Goal: Task Accomplishment & Management: Complete application form

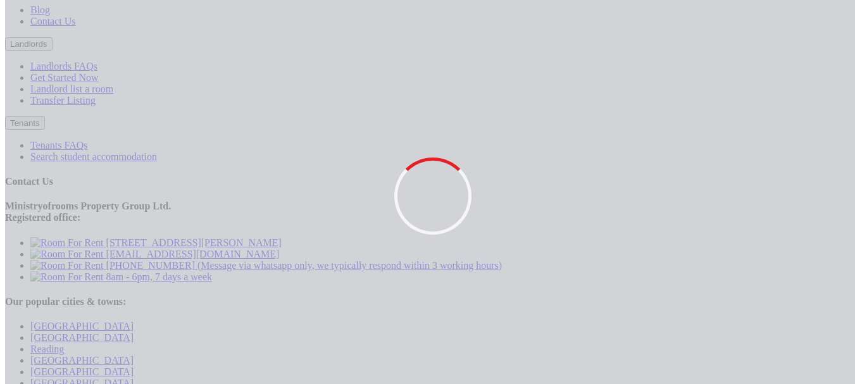
scroll to position [1685, 0]
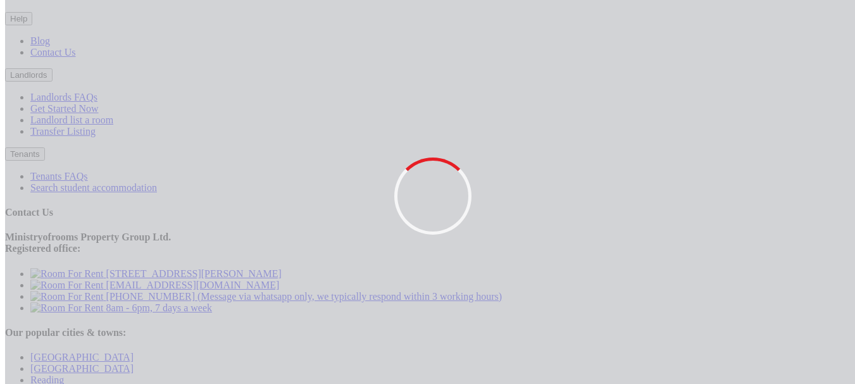
click at [52, 82] on button "Landlords" at bounding box center [28, 74] width 47 height 13
click at [113, 125] on link "Landlord list a room" at bounding box center [71, 119] width 83 height 11
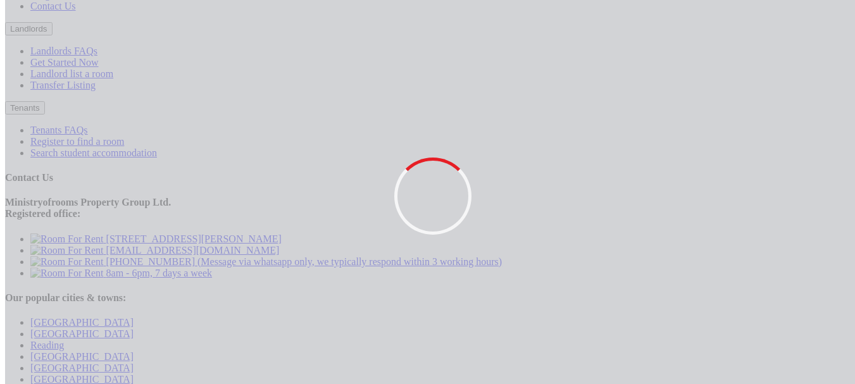
scroll to position [1685, 0]
click at [52, 36] on button "Landlords" at bounding box center [28, 29] width 47 height 13
click at [113, 80] on link "Landlord list a room" at bounding box center [71, 74] width 83 height 11
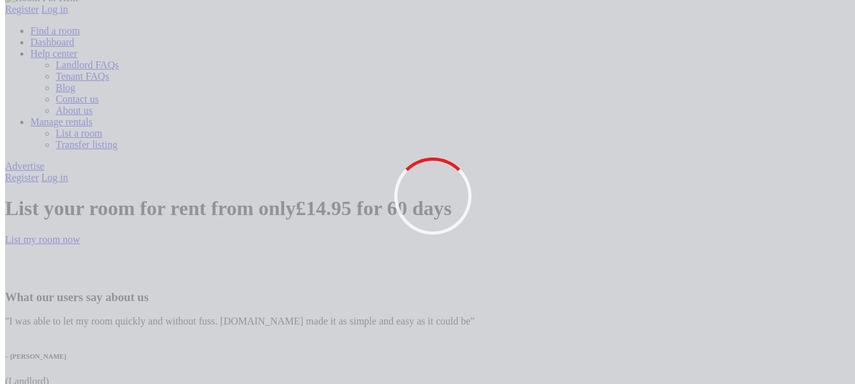
scroll to position [63, 0]
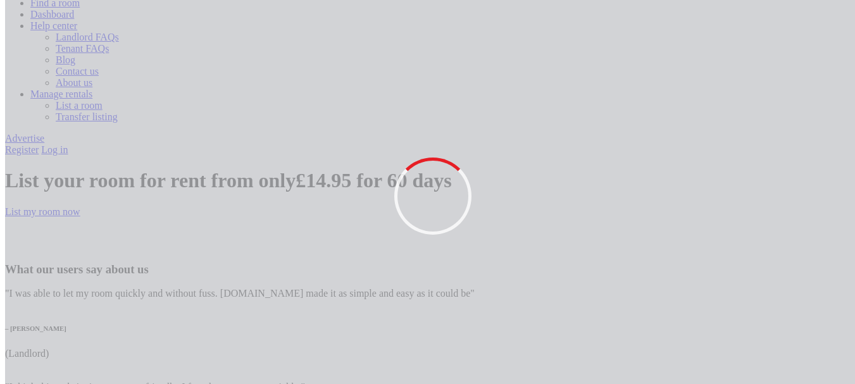
type input "admin@email.com"
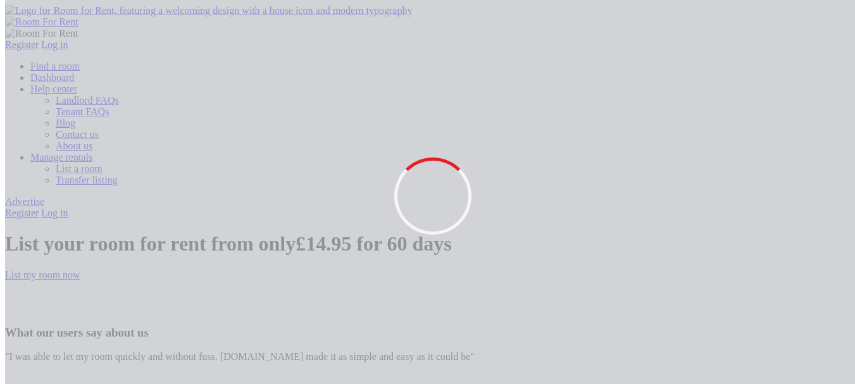
type input "[PERSON_NAME]"
type input "m"
type input "sayna"
drag, startPoint x: 499, startPoint y: 218, endPoint x: 510, endPoint y: 227, distance: 14.4
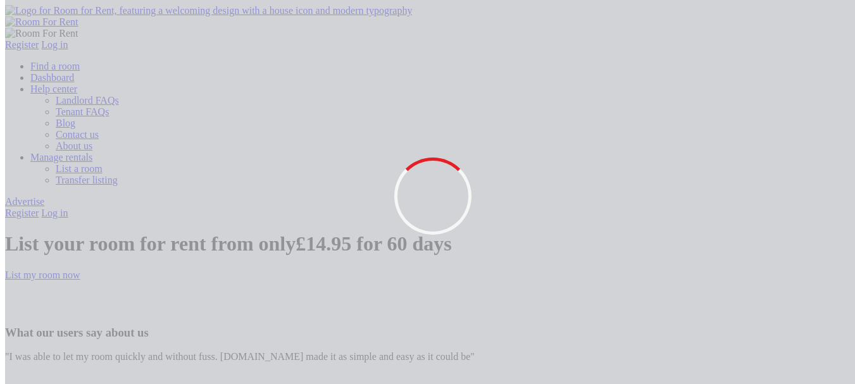
scroll to position [63, 0]
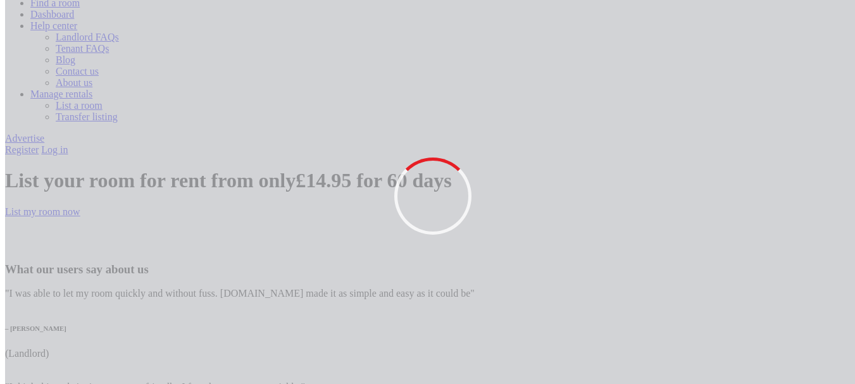
drag, startPoint x: 507, startPoint y: 158, endPoint x: 515, endPoint y: 163, distance: 9.3
type input "chhaya@yopmail.com"
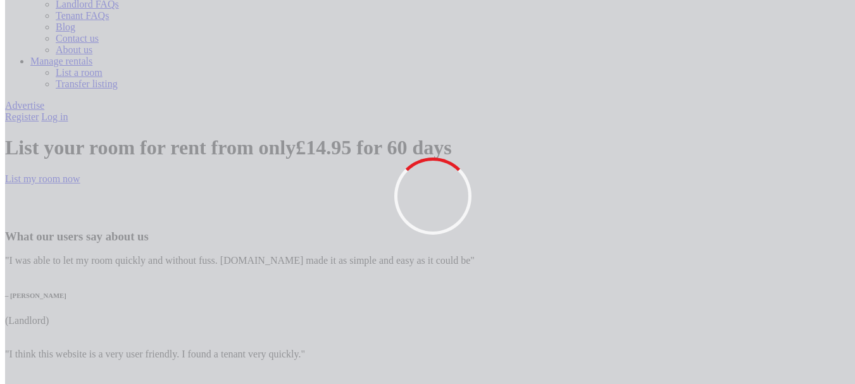
scroll to position [127, 0]
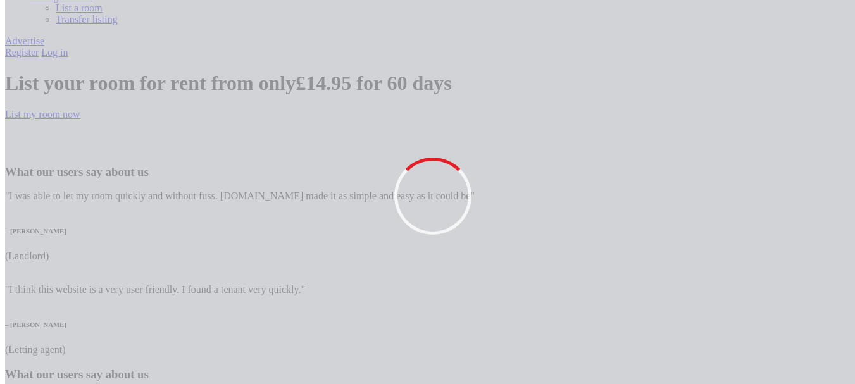
scroll to position [190, 0]
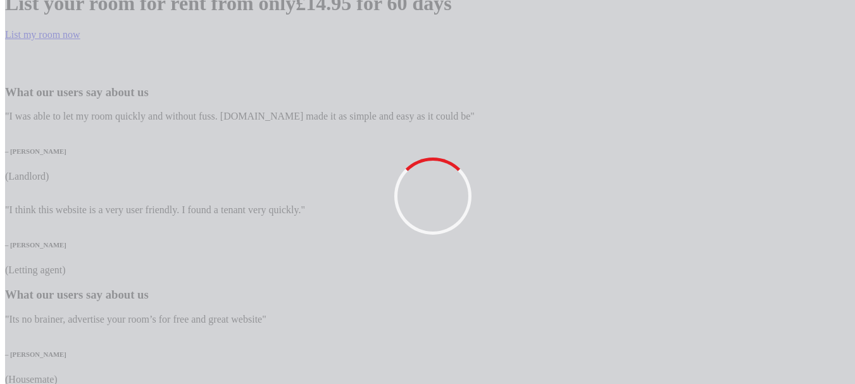
scroll to position [253, 0]
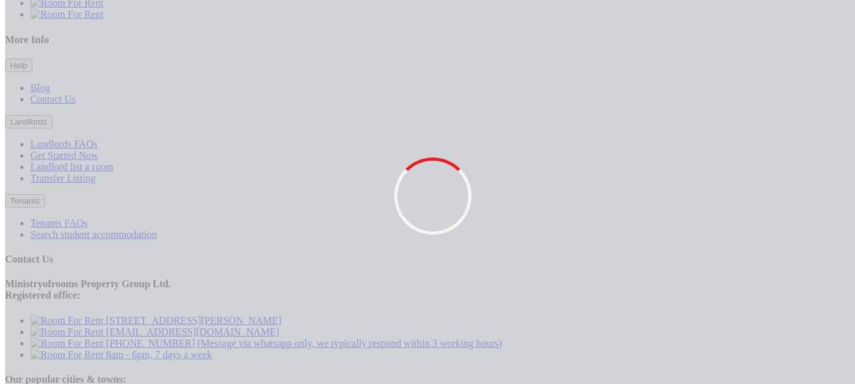
scroll to position [1622, 0]
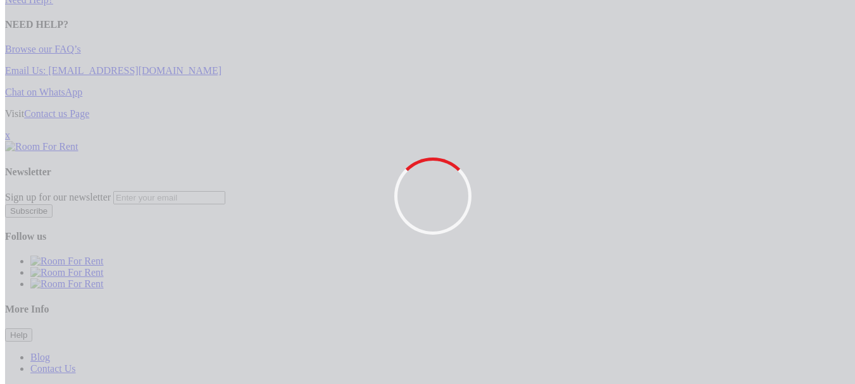
scroll to position [1052, 0]
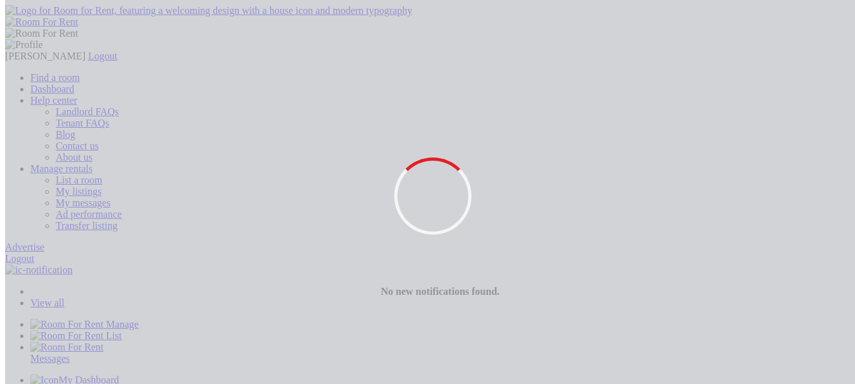
click at [34, 253] on link "Logout" at bounding box center [19, 258] width 29 height 11
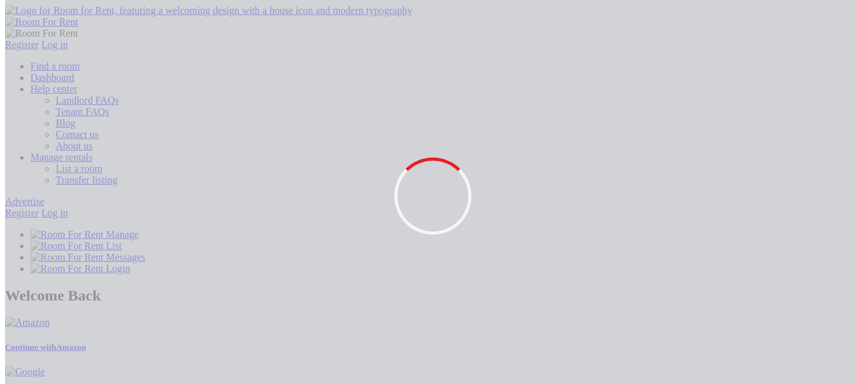
drag, startPoint x: 526, startPoint y: 174, endPoint x: 681, endPoint y: 98, distance: 172.6
type input "webdelopernj1@gmail.com"
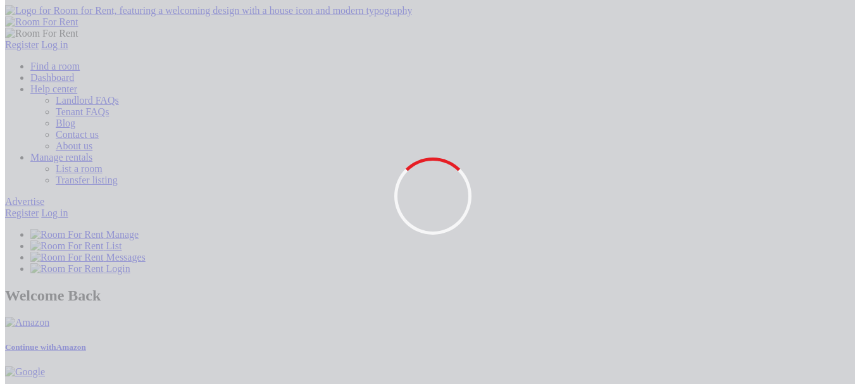
type input "[EMAIL_ADDRESS][DOMAIN_NAME]"
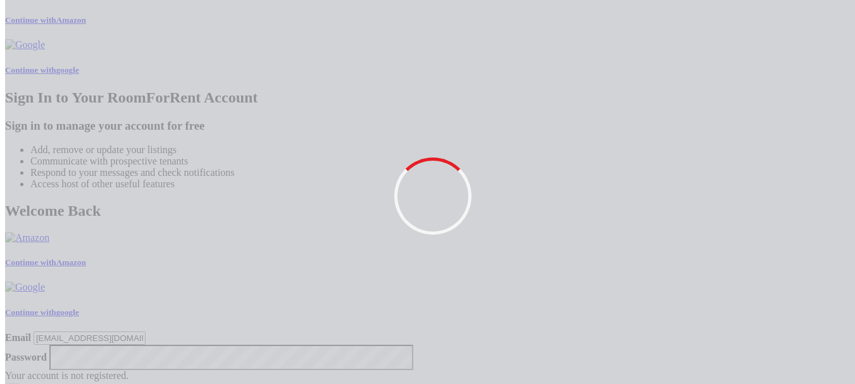
scroll to position [620, 0]
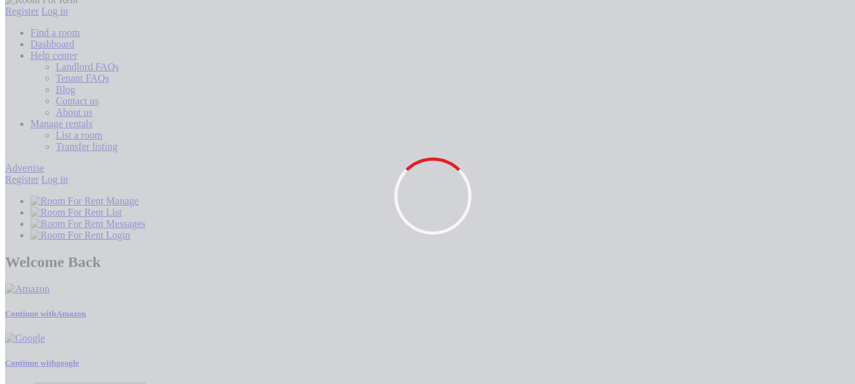
scroll to position [0, 0]
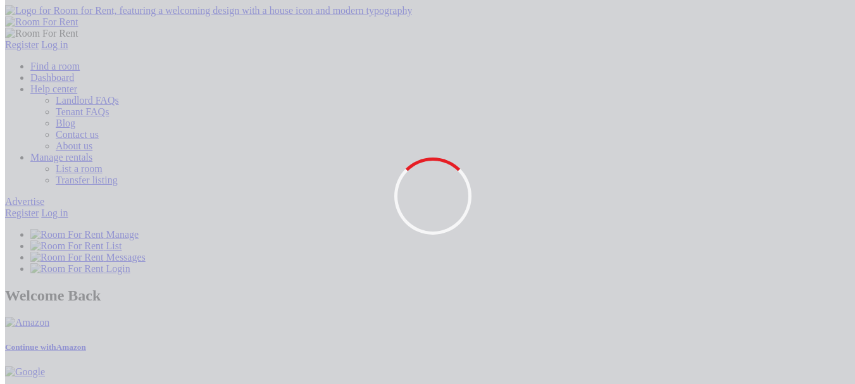
click at [68, 207] on link "Log in" at bounding box center [54, 212] width 27 height 11
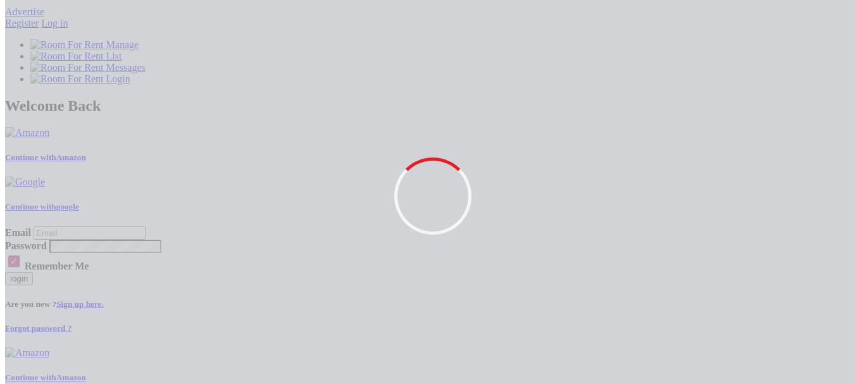
scroll to position [569, 0]
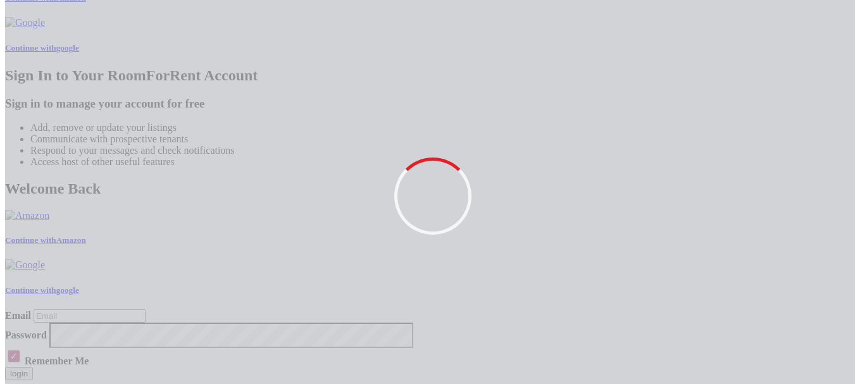
type input "[EMAIL_ADDRESS][DOMAIN_NAME]"
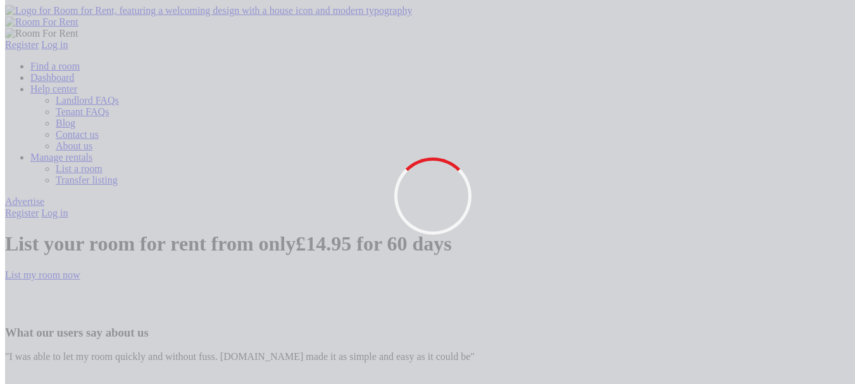
type input "M"
type input "m"
type input "Manish Joshi"
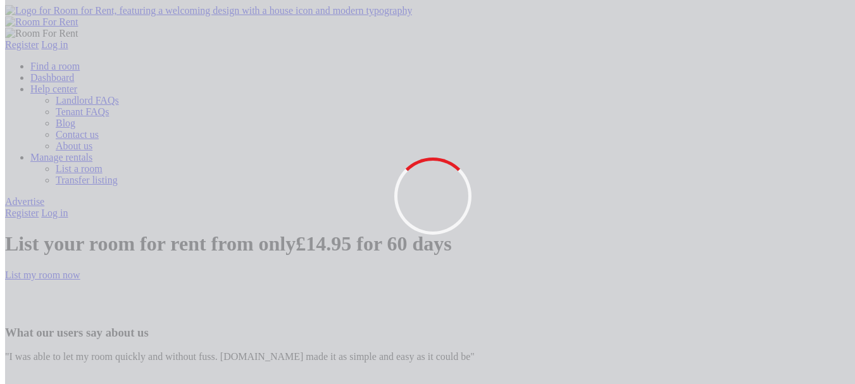
type input "a"
type input "chhhaya@yopmail.com"
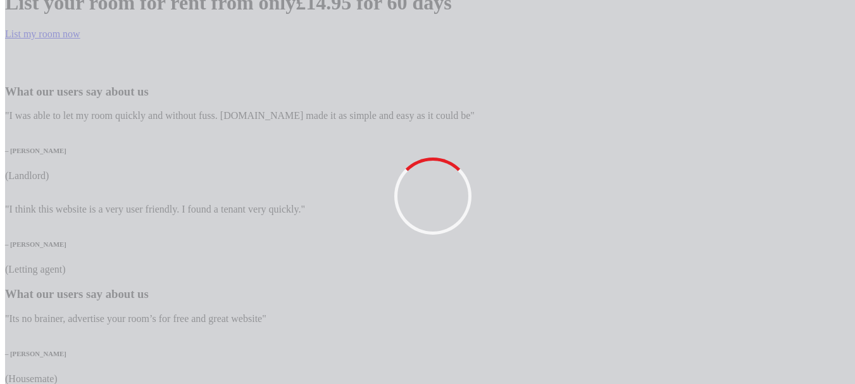
scroll to position [253, 0]
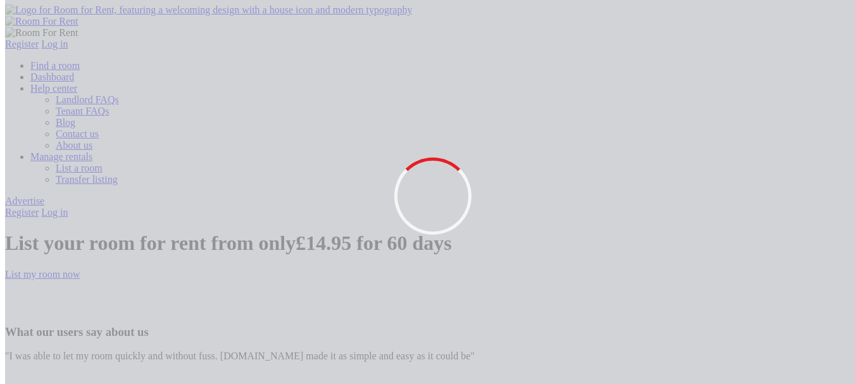
scroll to position [0, 0]
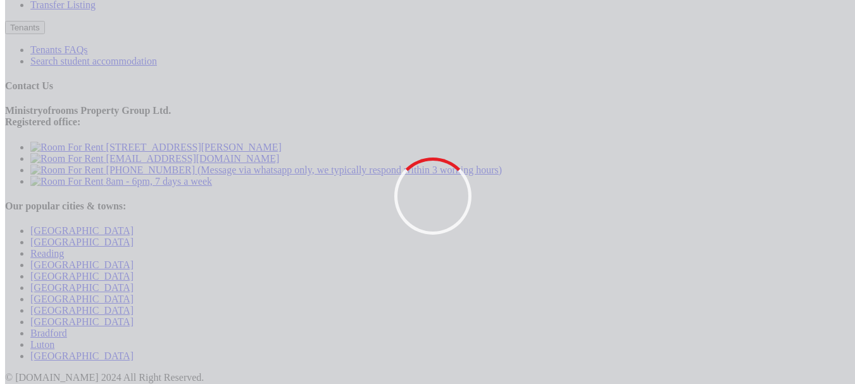
scroll to position [1685, 0]
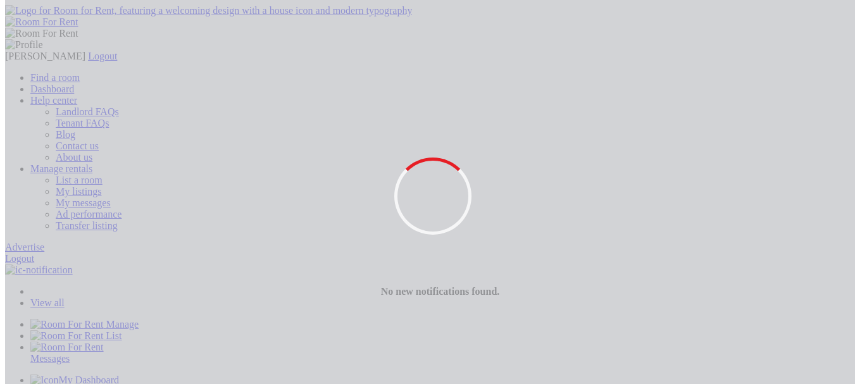
drag, startPoint x: 562, startPoint y: 197, endPoint x: 571, endPoint y: 199, distance: 9.2
type input "RG1 3EG"
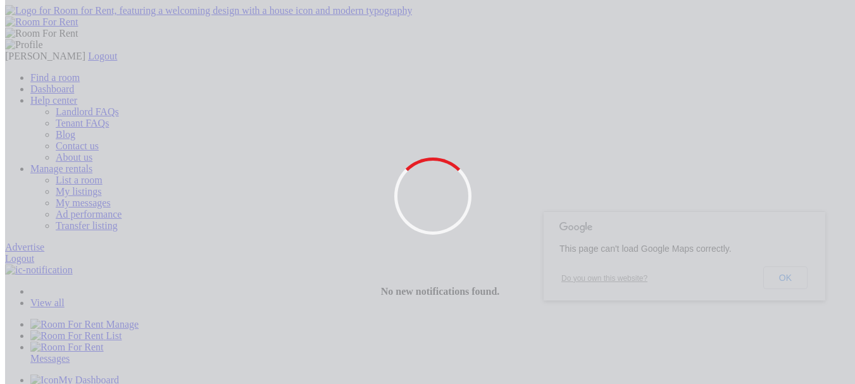
click at [780, 275] on button "OK" at bounding box center [785, 277] width 44 height 23
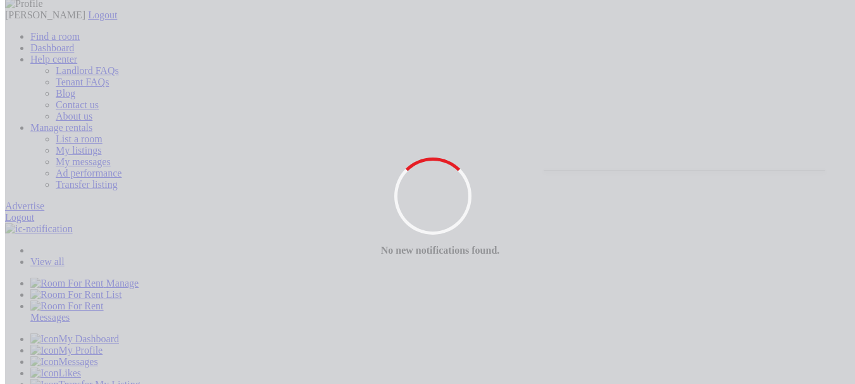
scroll to position [63, 0]
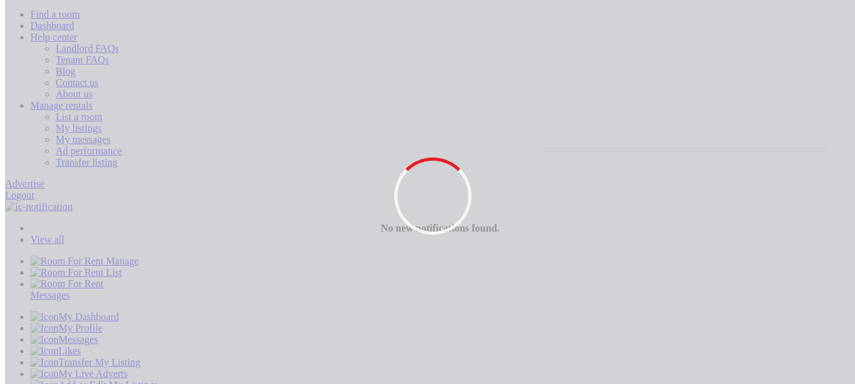
type input "House located at RG1 3EG"
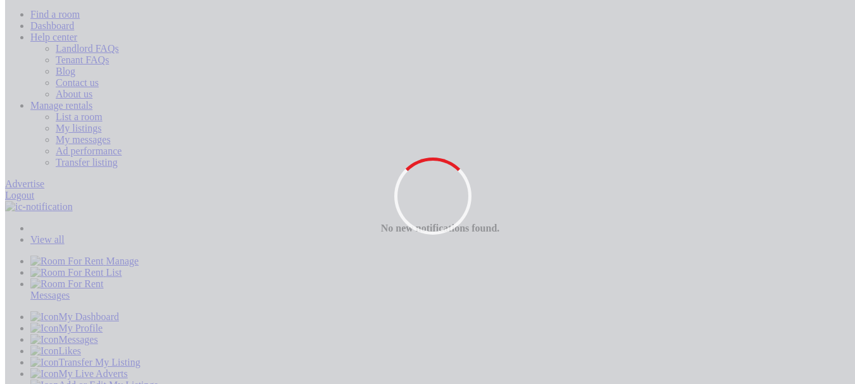
type input "RG1 3EG"
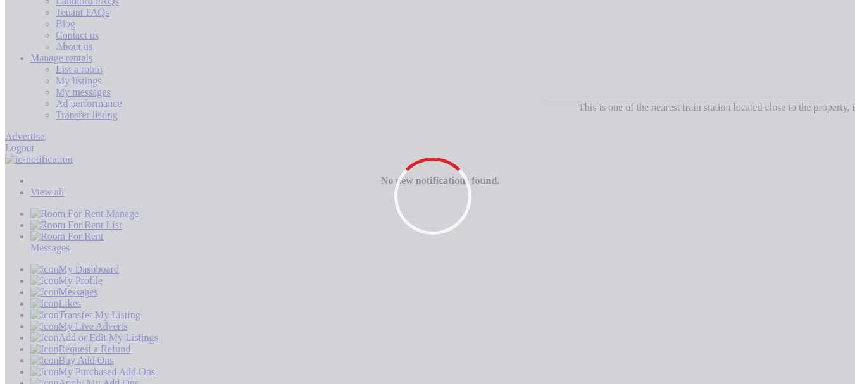
scroll to position [190, 0]
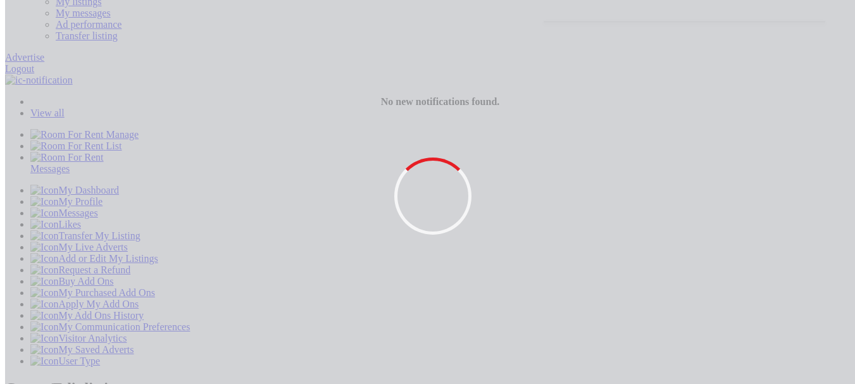
drag, startPoint x: 637, startPoint y: 120, endPoint x: 693, endPoint y: 123, distance: 56.4
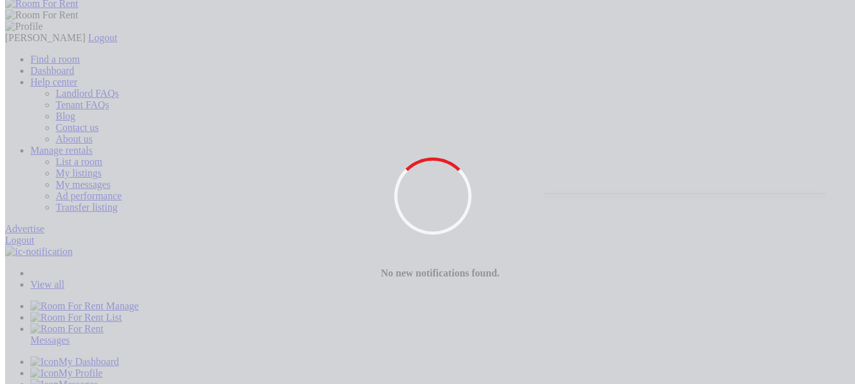
scroll to position [0, 0]
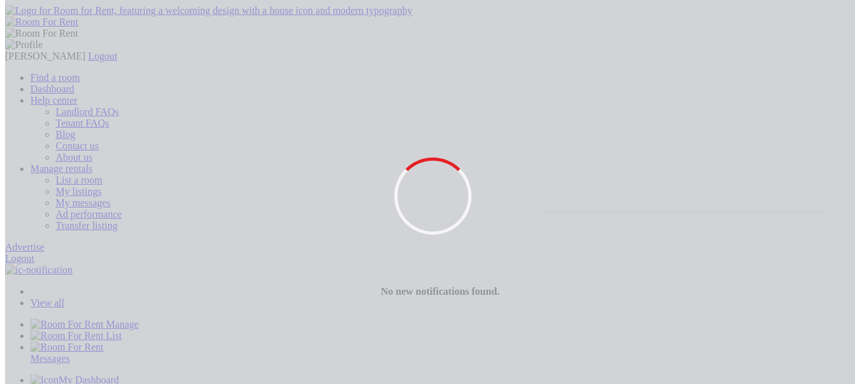
type input "RG1 3EG"
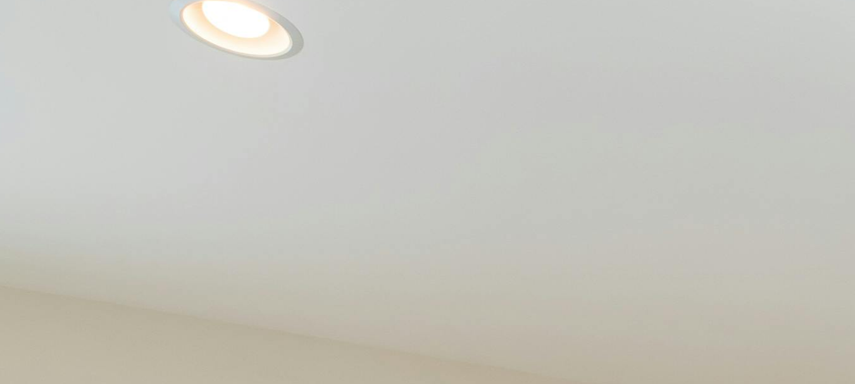
scroll to position [1685, 0]
click at [52, 36] on button "Landlords" at bounding box center [28, 29] width 47 height 13
click at [113, 80] on link "Landlord list a room" at bounding box center [71, 74] width 83 height 11
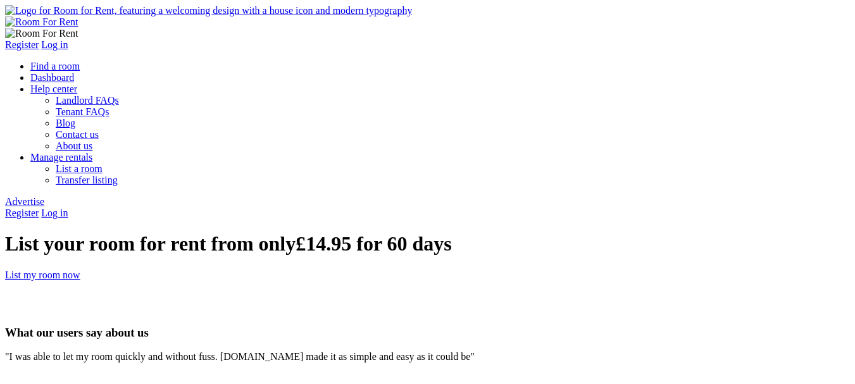
type input "M"
type input "[PERSON_NAME]"
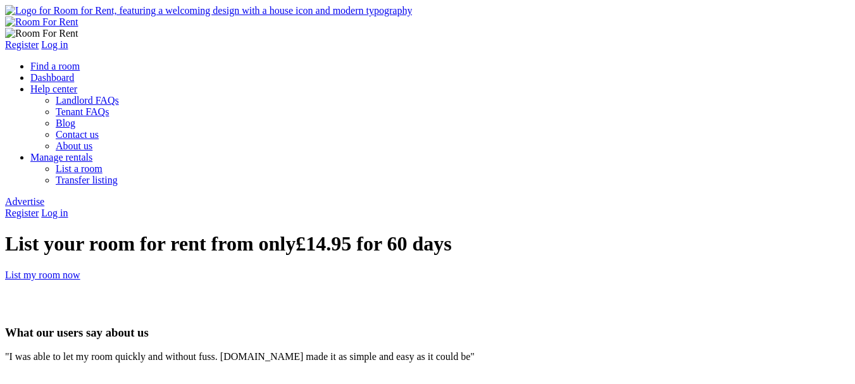
type input "a"
type input "[EMAIL_ADDRESS][DOMAIN_NAME]"
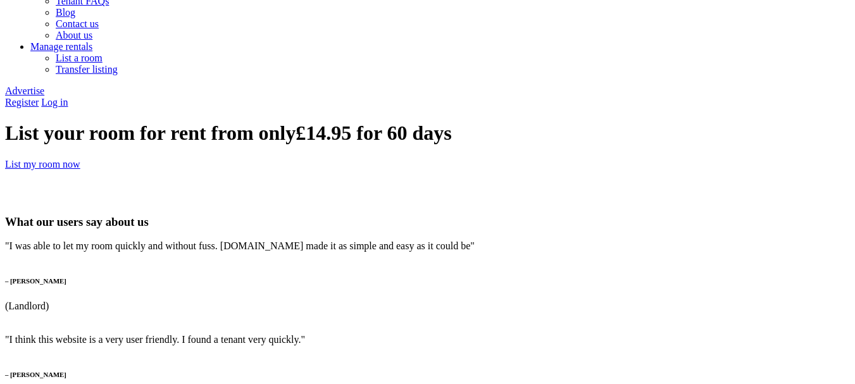
scroll to position [127, 0]
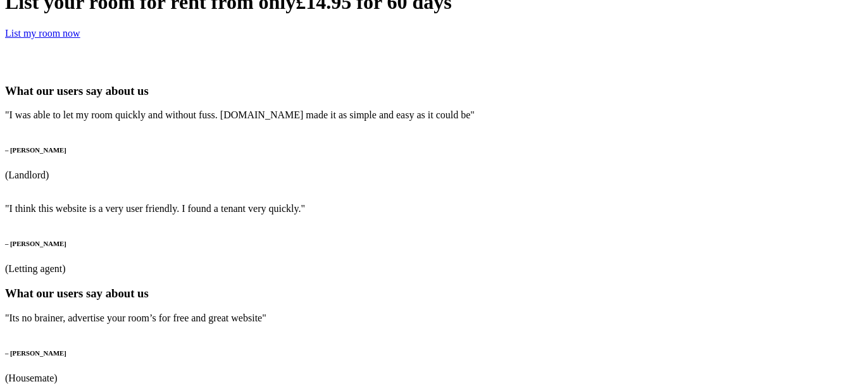
scroll to position [253, 0]
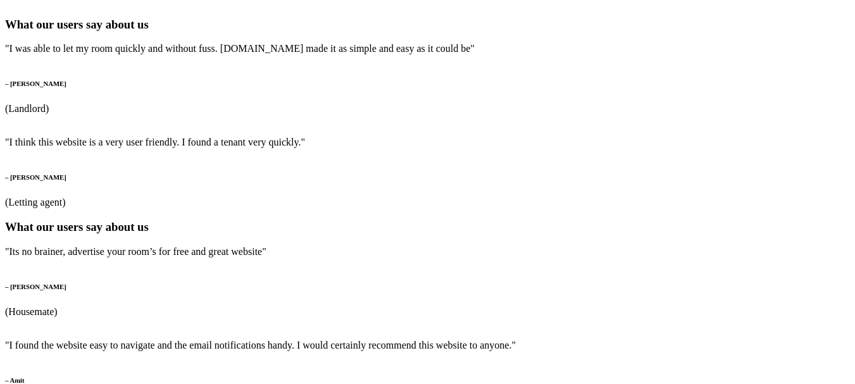
scroll to position [316, 0]
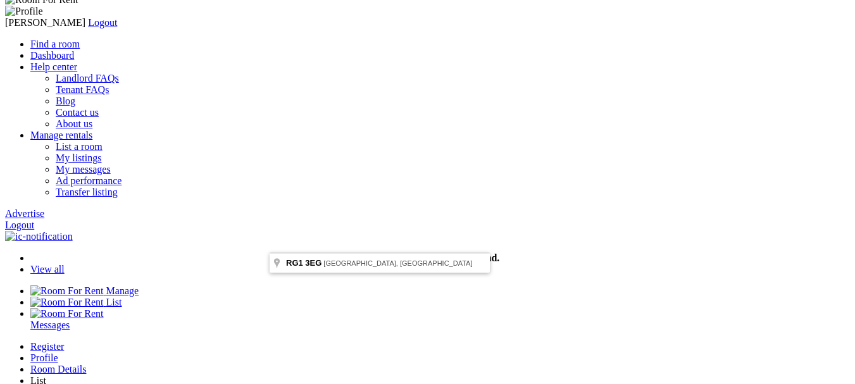
scroll to position [63, 0]
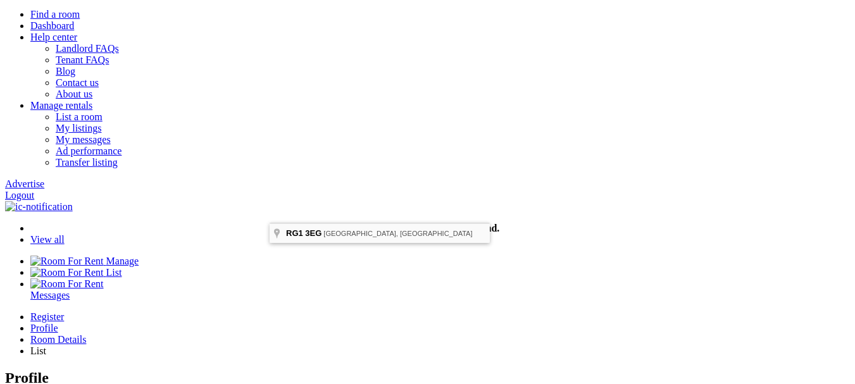
type input "Reading RG1 3EG, [GEOGRAPHIC_DATA]"
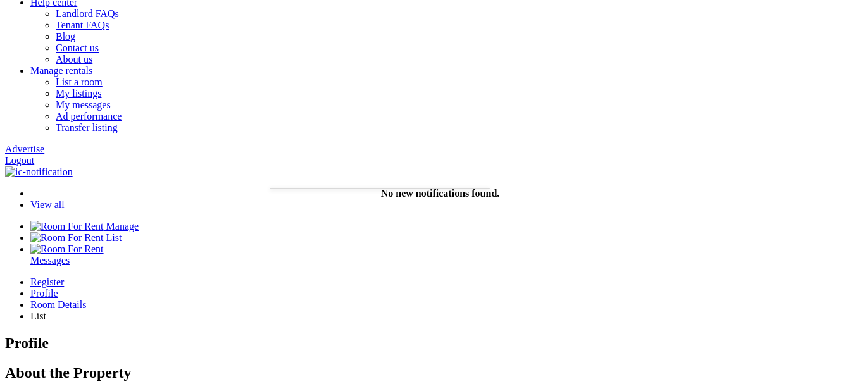
scroll to position [127, 0]
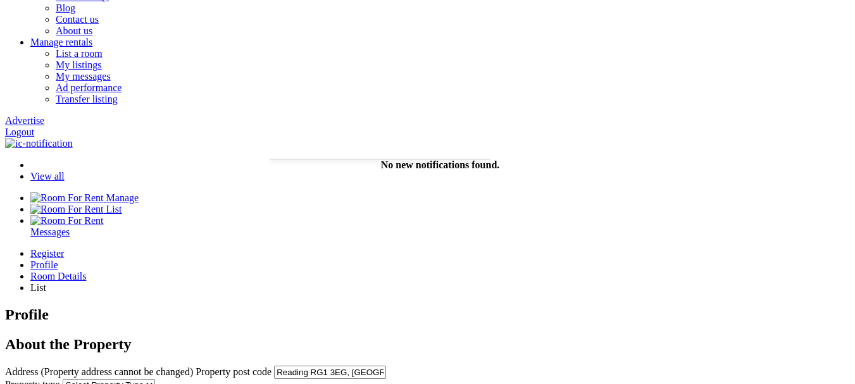
click at [155, 379] on select "Select Property Type Appartment House Farm" at bounding box center [109, 385] width 92 height 12
select select "House"
click at [155, 379] on select "Select Property Type Appartment House Farm" at bounding box center [109, 385] width 92 height 12
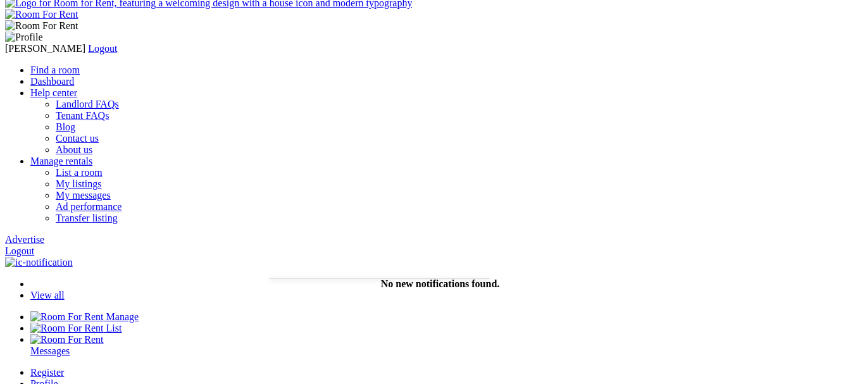
scroll to position [0, 0]
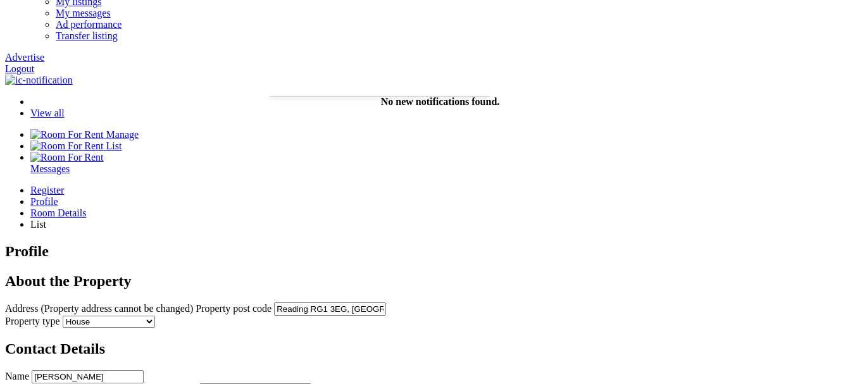
click at [144, 370] on input "[PERSON_NAME]" at bounding box center [88, 376] width 112 height 13
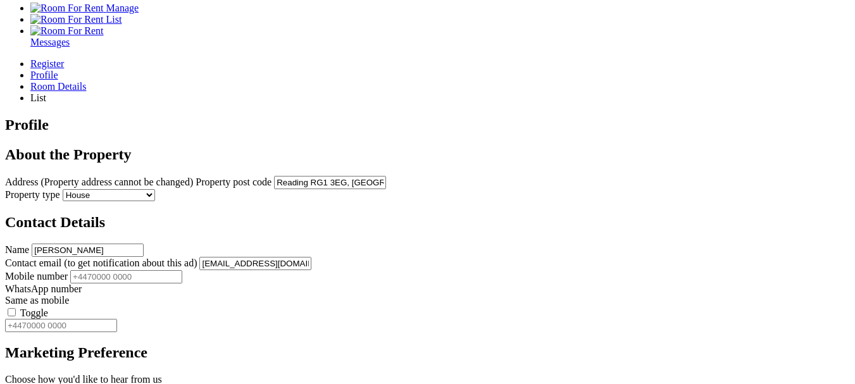
drag, startPoint x: 371, startPoint y: 161, endPoint x: 392, endPoint y: 161, distance: 20.2
click at [311, 257] on input "[EMAIL_ADDRESS][DOMAIN_NAME]" at bounding box center [255, 263] width 112 height 13
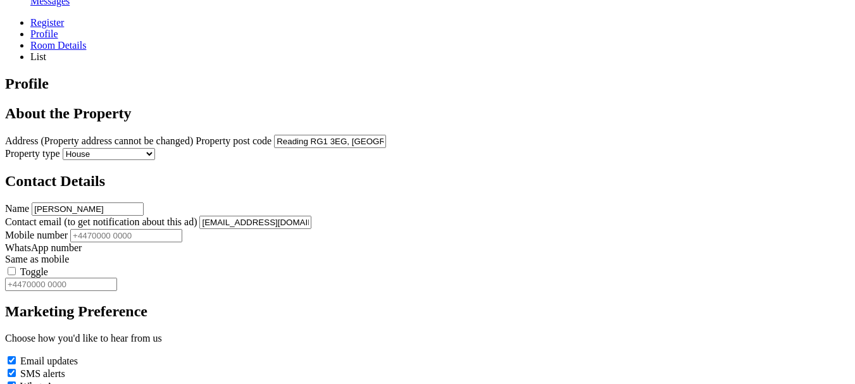
scroll to position [380, 0]
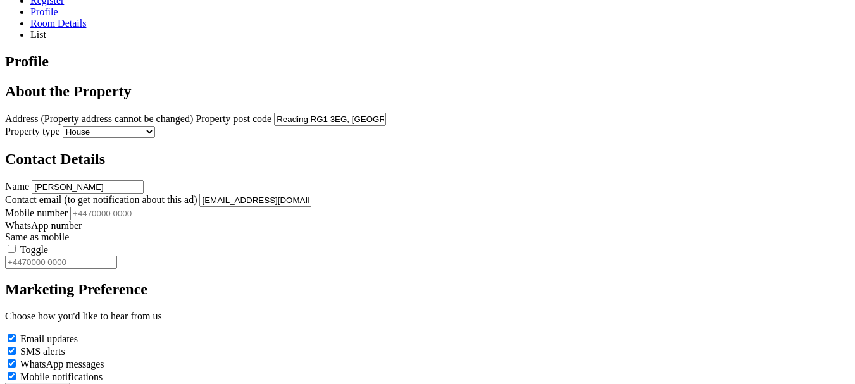
click at [182, 207] on input "Mobile number" at bounding box center [126, 213] width 112 height 13
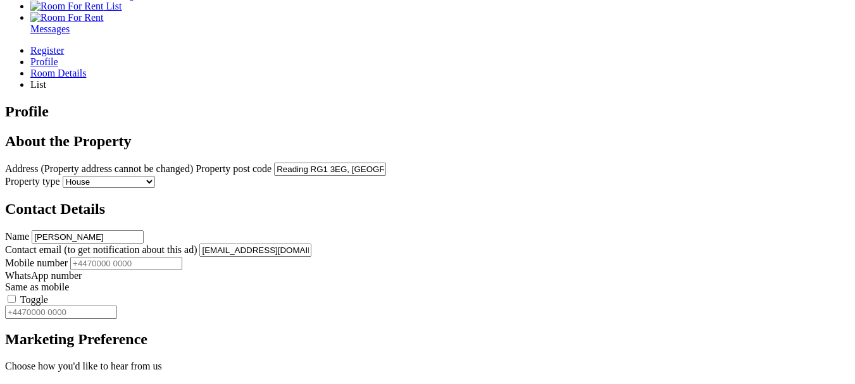
scroll to position [316, 0]
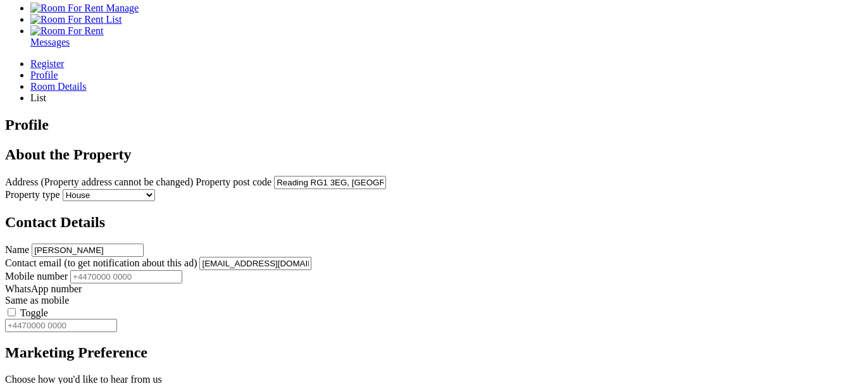
click at [311, 257] on input "[EMAIL_ADDRESS][DOMAIN_NAME]" at bounding box center [255, 263] width 112 height 13
click at [182, 270] on input "Mobile number" at bounding box center [126, 276] width 112 height 13
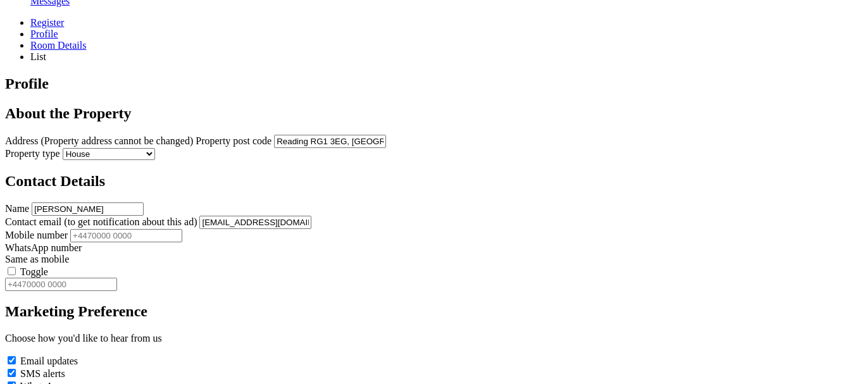
scroll to position [380, 0]
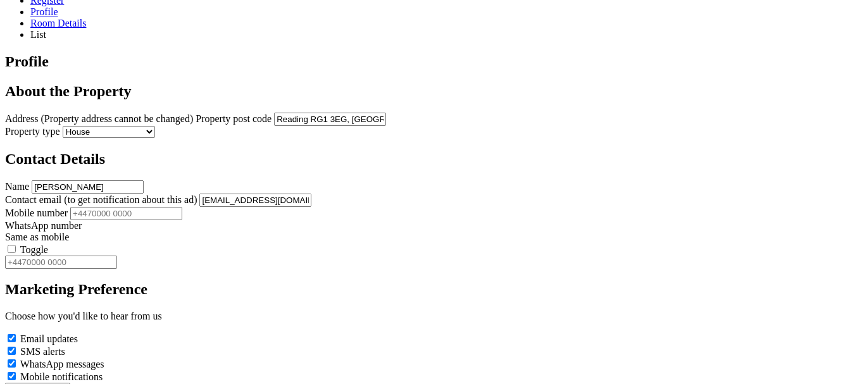
click at [182, 207] on input "Mobile number" at bounding box center [126, 213] width 112 height 13
type input "7958630787"
click at [48, 244] on label "Toggle" at bounding box center [34, 249] width 28 height 11
click at [16, 245] on input "Toggle" at bounding box center [12, 249] width 8 height 8
type input "7958630787"
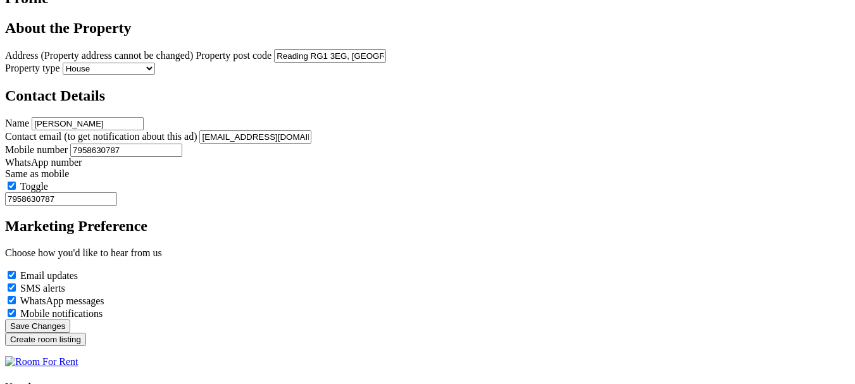
scroll to position [506, 0]
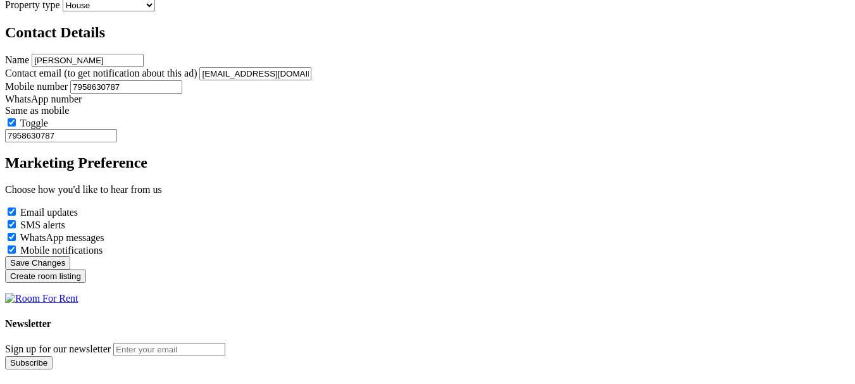
click at [86, 283] on input "Create room listing" at bounding box center [45, 275] width 81 height 13
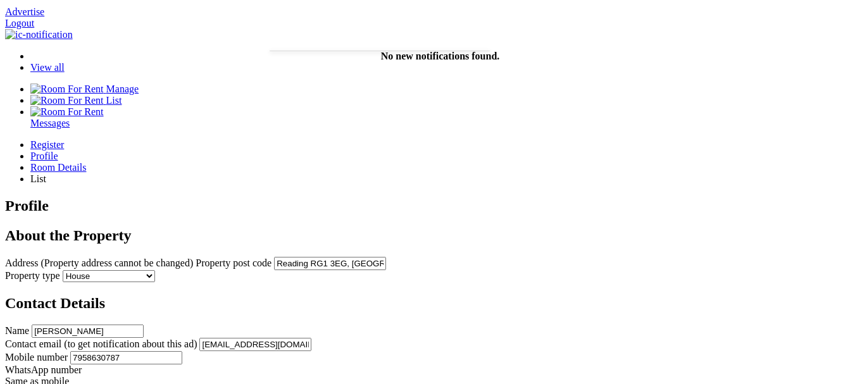
scroll to position [63, 0]
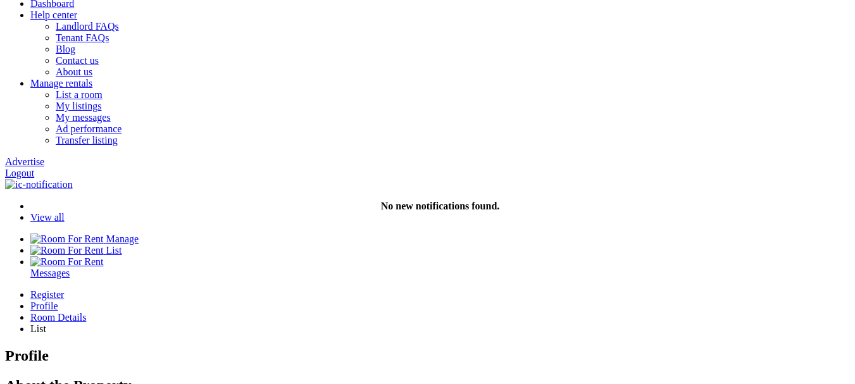
scroll to position [63, 0]
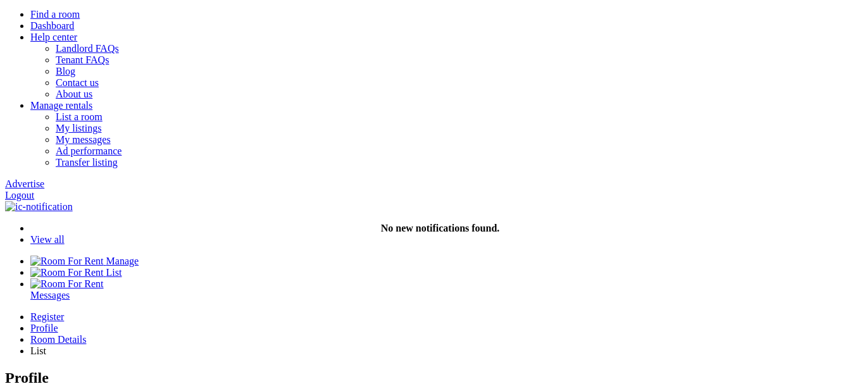
type input "e"
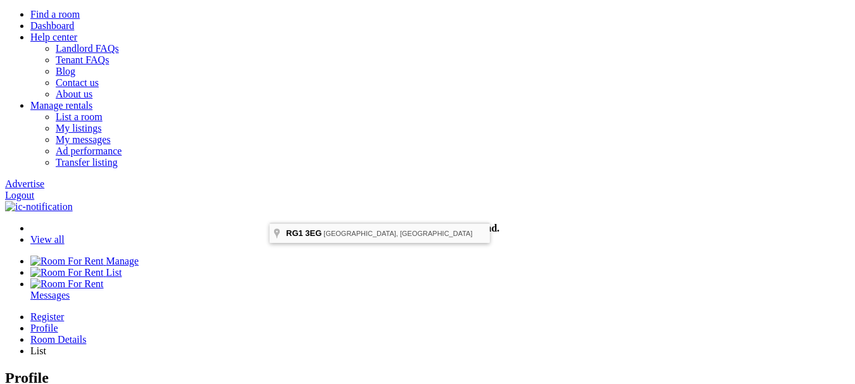
type input "Reading RG1 3EG, [GEOGRAPHIC_DATA]"
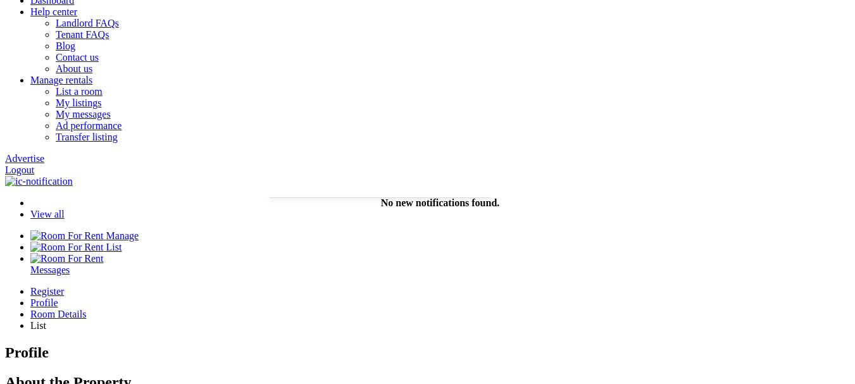
scroll to position [127, 0]
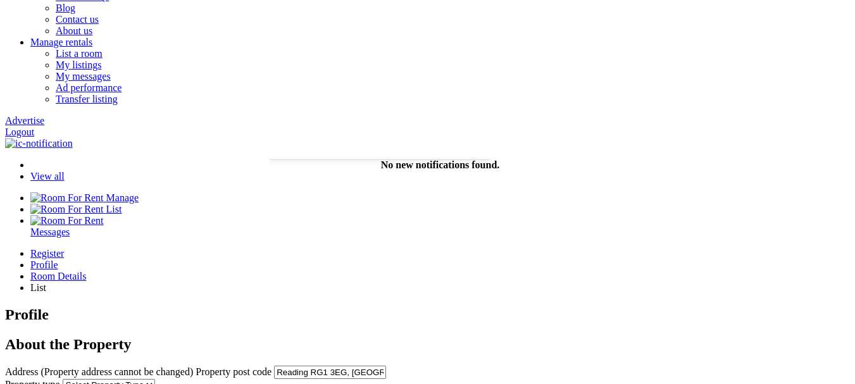
click at [155, 379] on select "Select Property Type Appartment House Farm" at bounding box center [109, 385] width 92 height 12
select select "House"
click at [155, 379] on select "Select Property Type Appartment House Farm" at bounding box center [109, 385] width 92 height 12
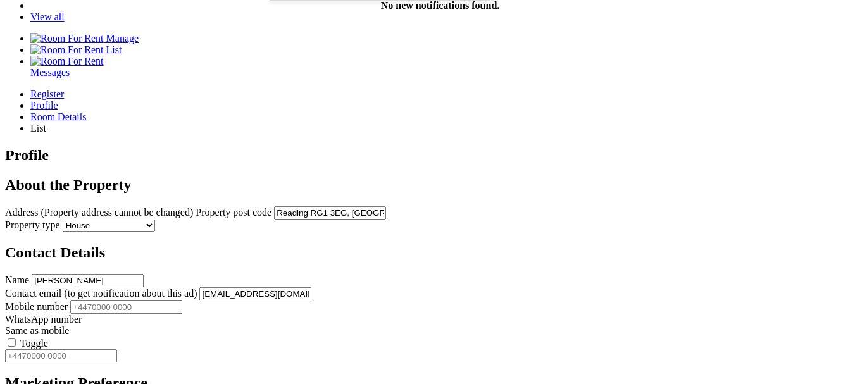
scroll to position [316, 0]
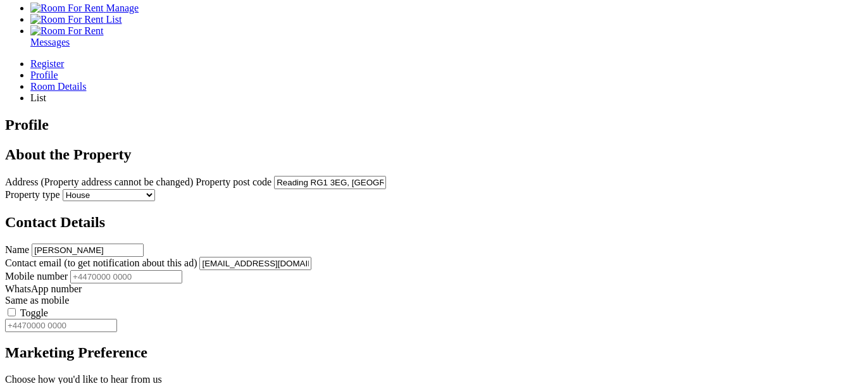
click at [311, 257] on input "[EMAIL_ADDRESS][DOMAIN_NAME]" at bounding box center [255, 263] width 112 height 13
click at [182, 270] on input "Mobile number" at bounding box center [126, 276] width 112 height 13
click at [182, 270] on input "+" at bounding box center [126, 276] width 112 height 13
type input "+44123456789"
click at [117, 319] on input "WhatsApp number" at bounding box center [61, 325] width 112 height 13
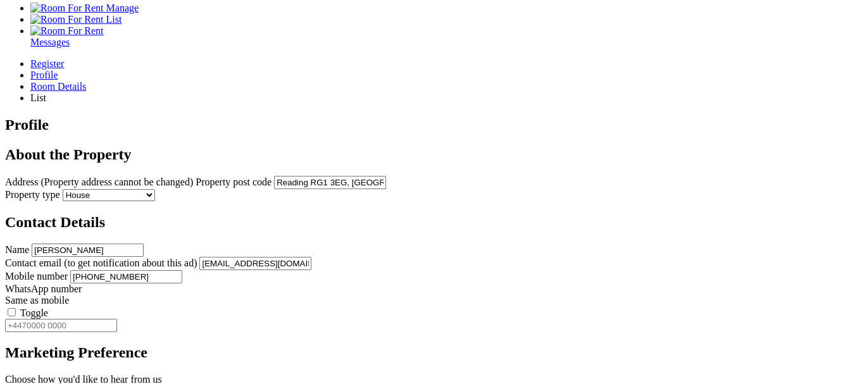
click at [48, 307] on label "Toggle" at bounding box center [34, 312] width 28 height 11
click at [16, 308] on input "Toggle" at bounding box center [12, 312] width 8 height 8
type input "+44123456789"
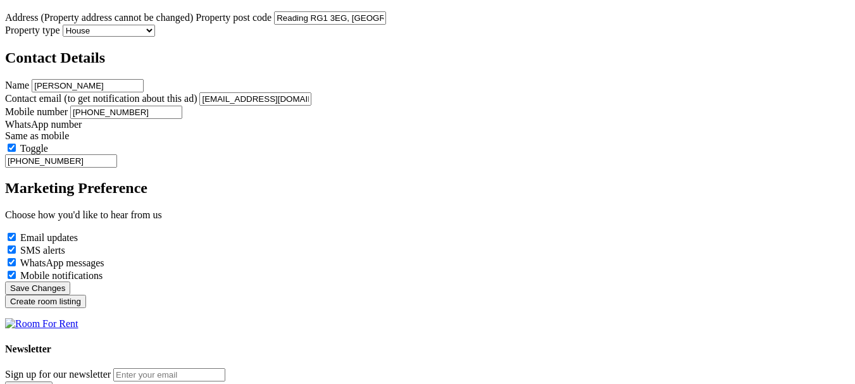
scroll to position [506, 0]
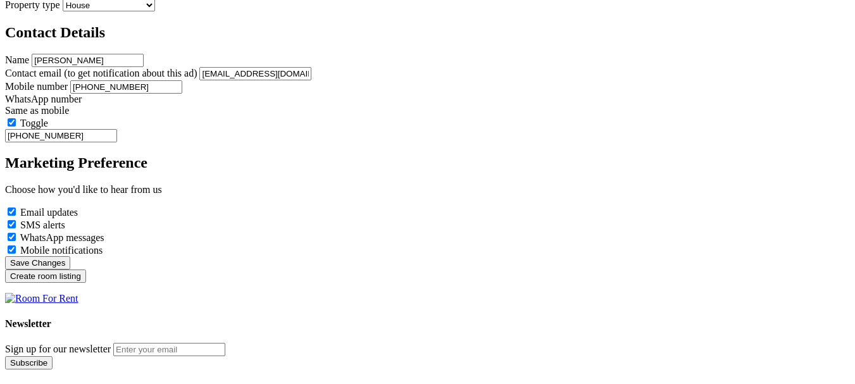
click at [86, 283] on input "Create room listing" at bounding box center [45, 275] width 81 height 13
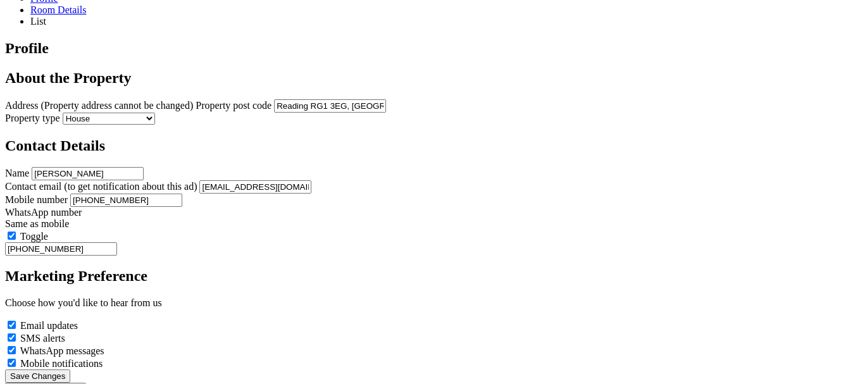
scroll to position [380, 0]
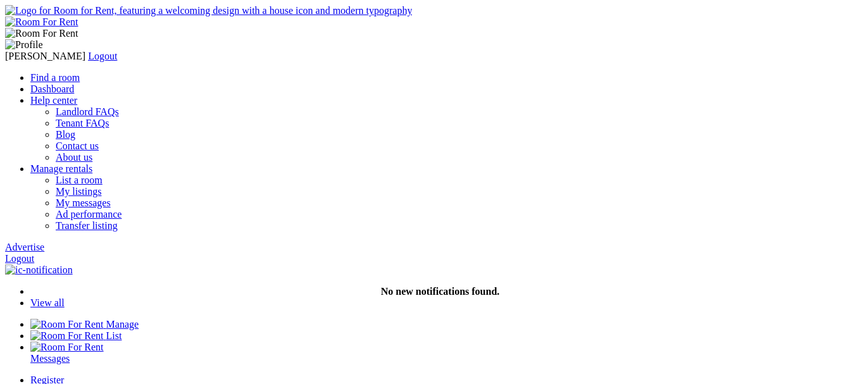
click at [77, 374] on div "Register" at bounding box center [439, 379] width 819 height 11
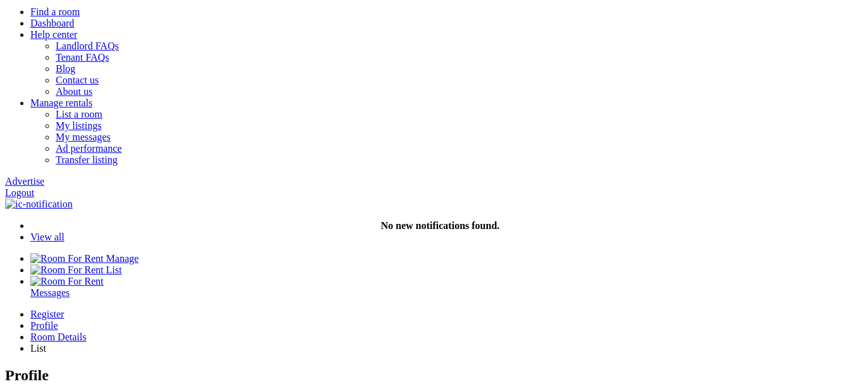
scroll to position [63, 0]
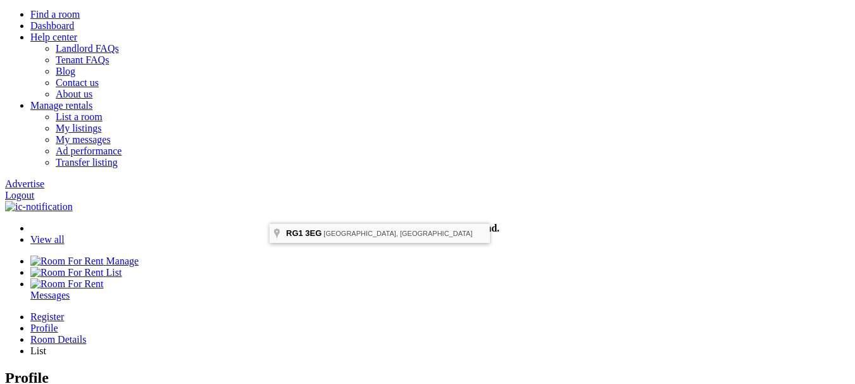
type input "Reading RG1 3EG, [GEOGRAPHIC_DATA]"
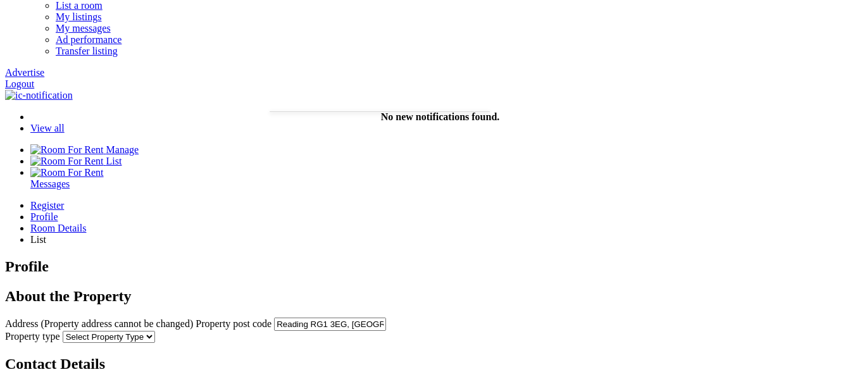
scroll to position [190, 0]
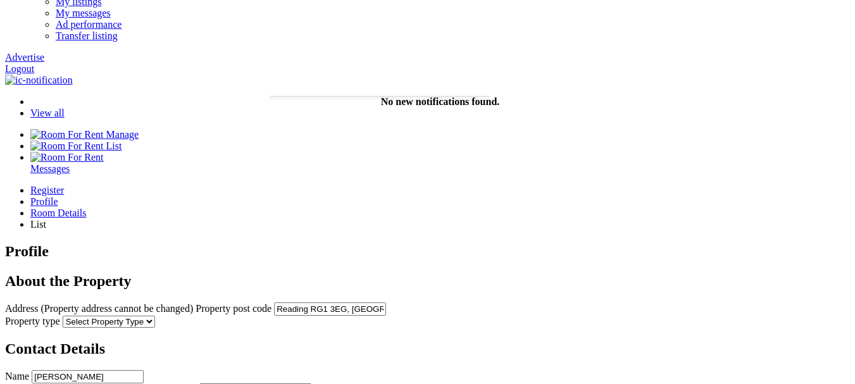
drag, startPoint x: 352, startPoint y: 130, endPoint x: 357, endPoint y: 140, distance: 11.6
click at [155, 316] on select "Select Property Type Appartment House Farm" at bounding box center [109, 322] width 92 height 12
select select "House"
click at [155, 316] on select "Select Property Type Appartment House Farm" at bounding box center [109, 322] width 92 height 12
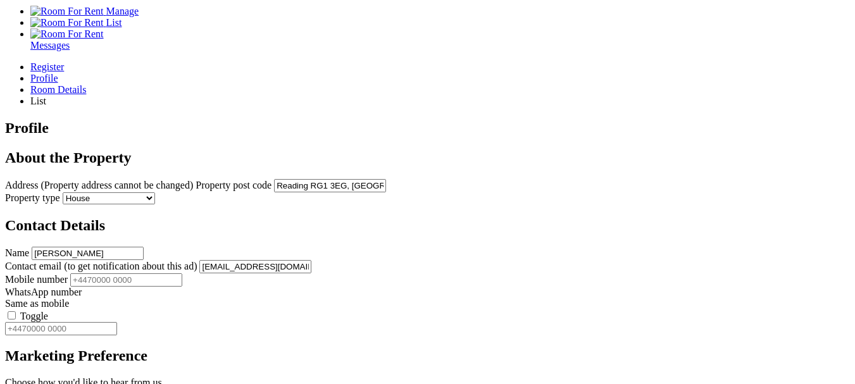
scroll to position [316, 0]
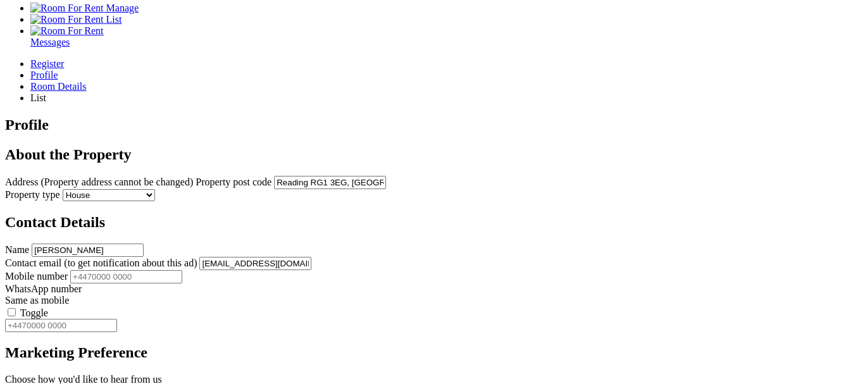
click at [182, 270] on input "Mobile number" at bounding box center [126, 276] width 112 height 13
type input "+44123456789"
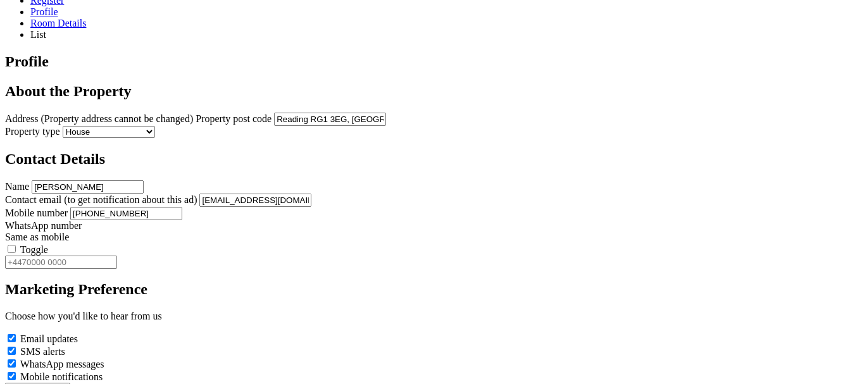
drag, startPoint x: 471, startPoint y: 188, endPoint x: 484, endPoint y: 192, distance: 13.2
click at [48, 244] on label "Toggle" at bounding box center [34, 249] width 28 height 11
click at [16, 245] on input "Toggle" at bounding box center [12, 249] width 8 height 8
type input "+44123456789"
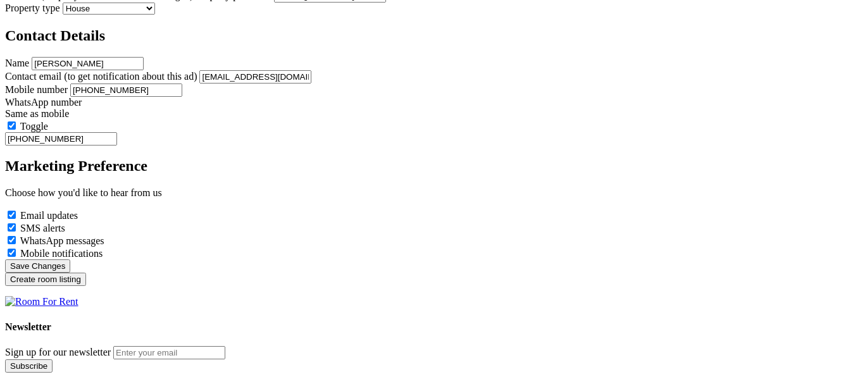
scroll to position [506, 0]
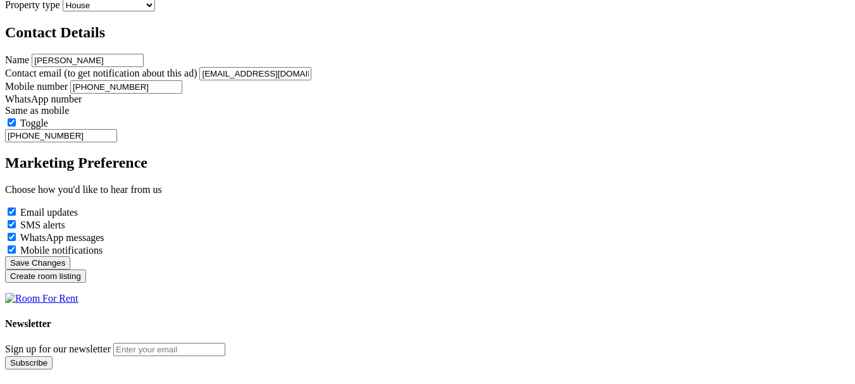
click at [86, 280] on input "Create room listing" at bounding box center [45, 275] width 81 height 13
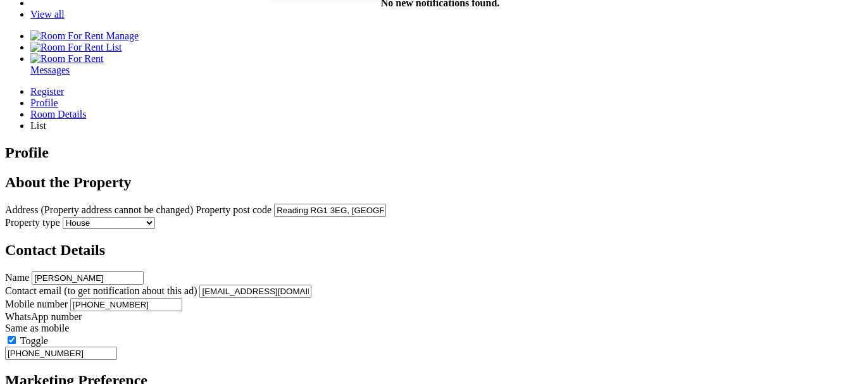
scroll to position [253, 0]
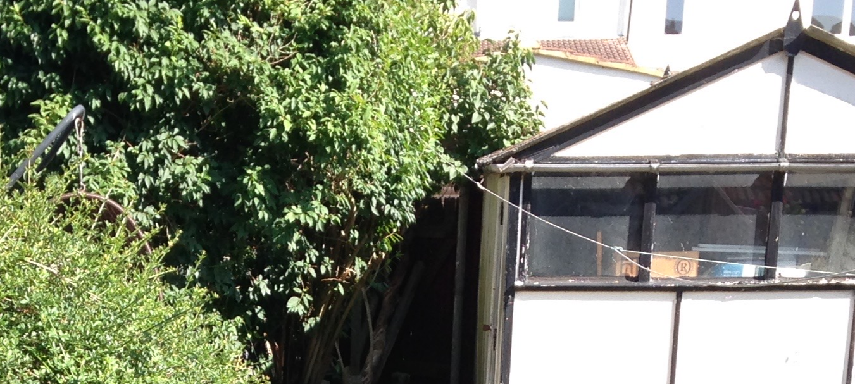
scroll to position [1050, 0]
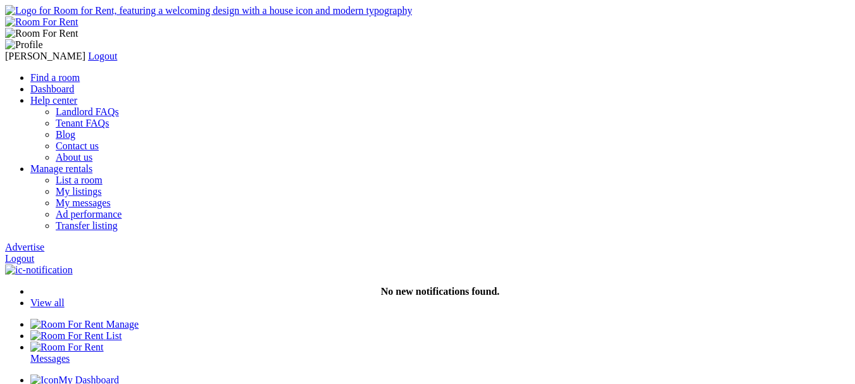
click at [34, 253] on link "Logout" at bounding box center [19, 258] width 29 height 11
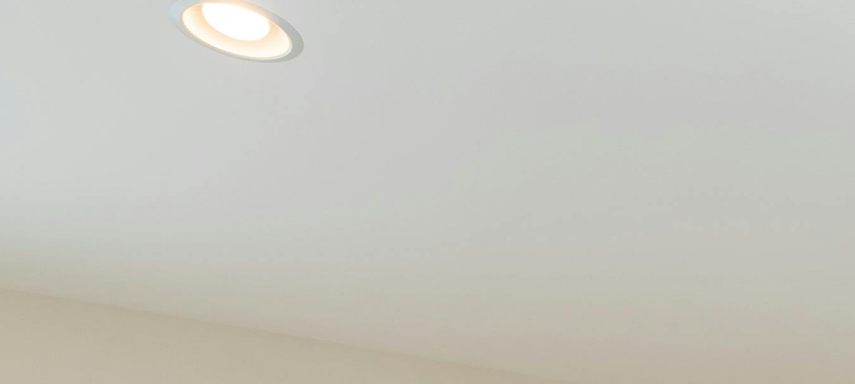
scroll to position [1686, 0]
click at [113, 79] on link "Landlord list a room" at bounding box center [71, 73] width 83 height 11
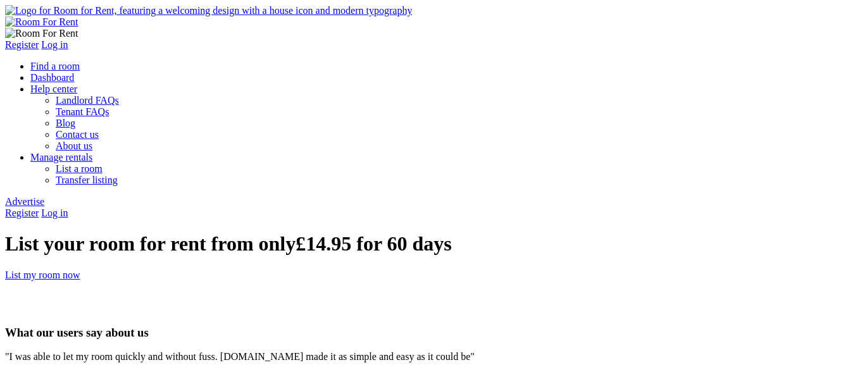
type input "Manish joshi"
type input "chhaya@yopmail.com"
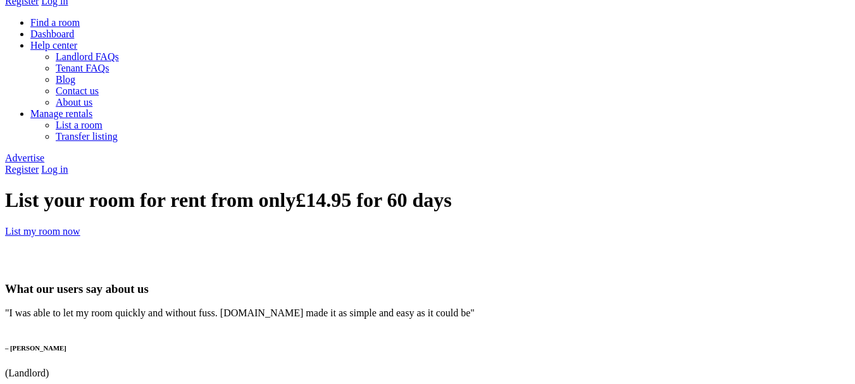
scroll to position [63, 0]
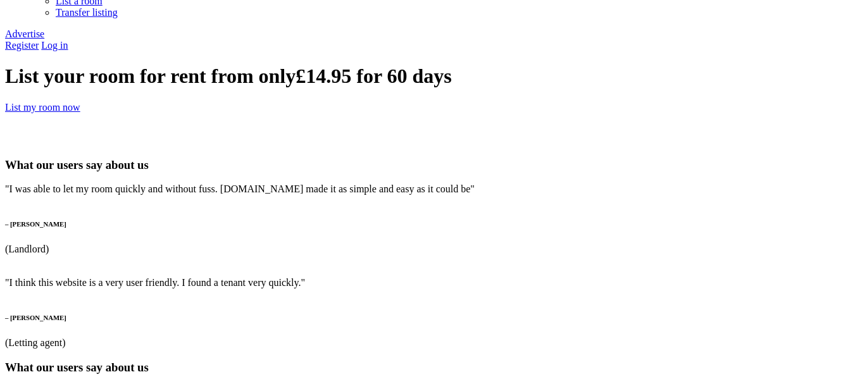
scroll to position [190, 0]
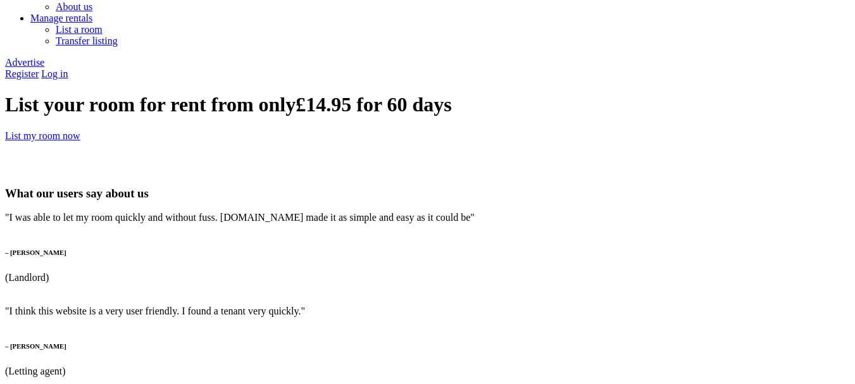
scroll to position [63, 0]
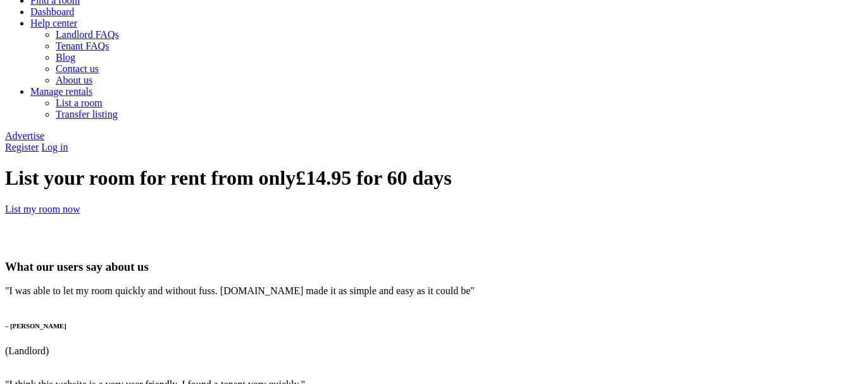
scroll to position [63, 0]
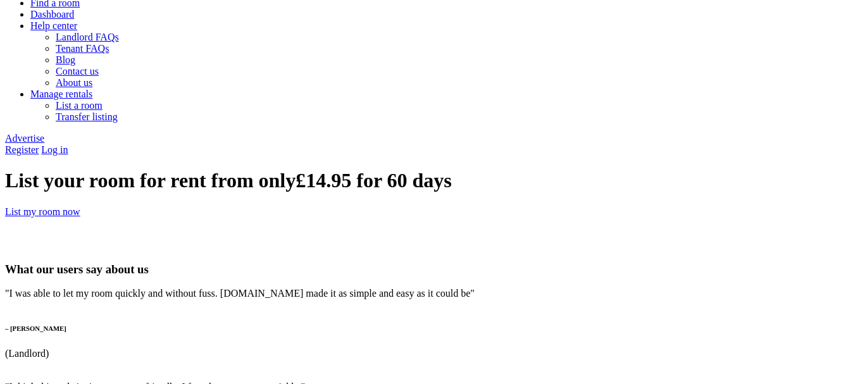
drag, startPoint x: 481, startPoint y: 161, endPoint x: 468, endPoint y: 171, distance: 17.1
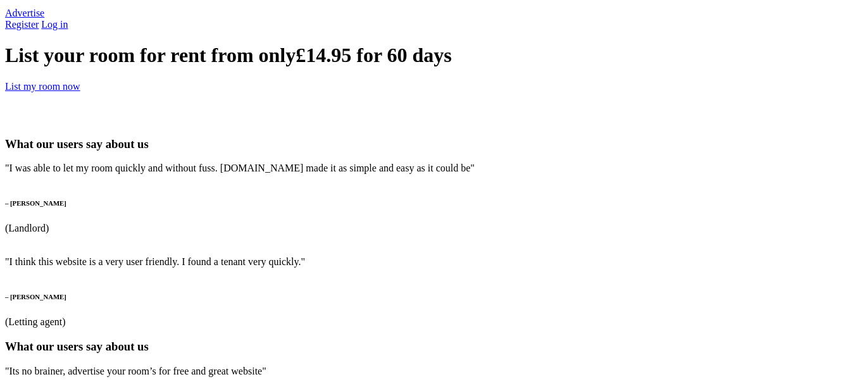
scroll to position [190, 0]
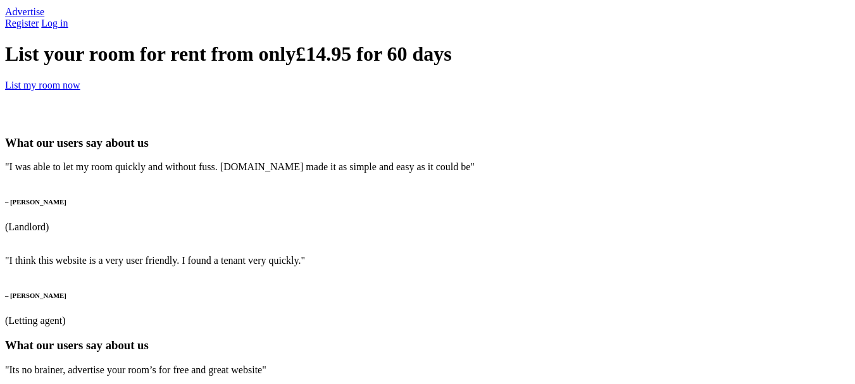
type input "[EMAIL_ADDRESS][DOMAIN_NAME]"
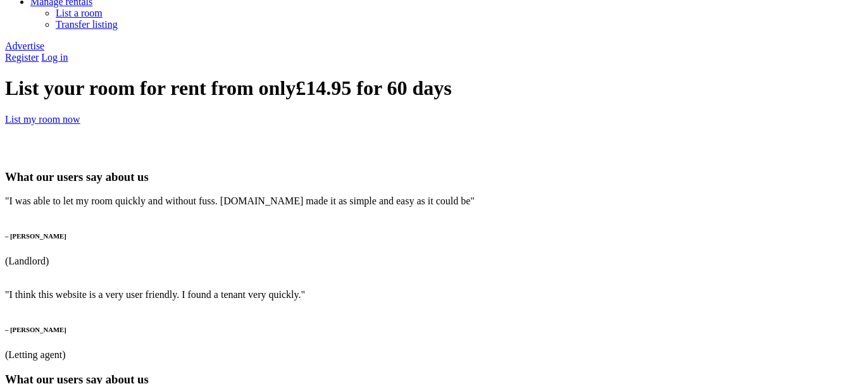
scroll to position [127, 0]
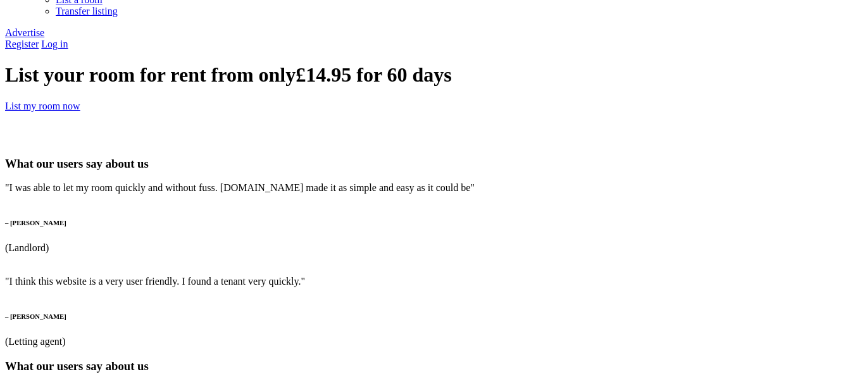
scroll to position [190, 0]
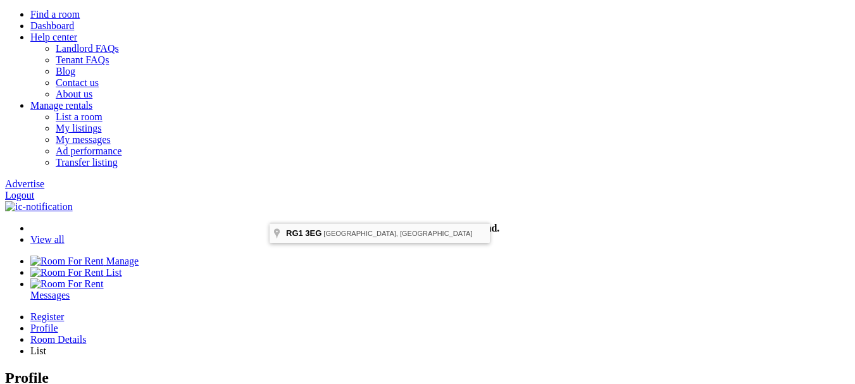
type input "Reading RG1 3EG, UK"
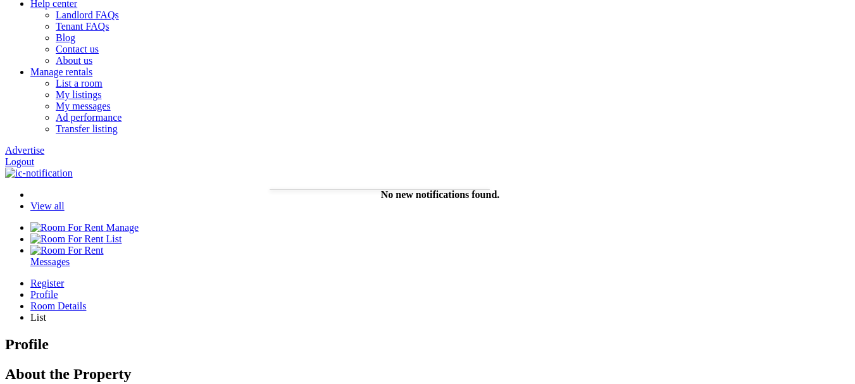
scroll to position [127, 0]
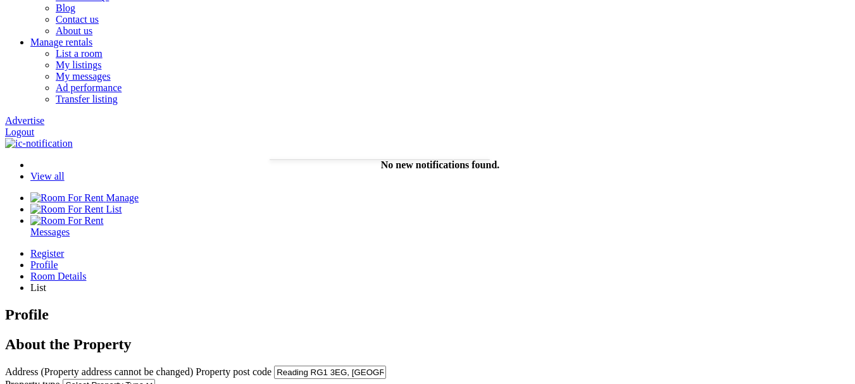
drag, startPoint x: 355, startPoint y: 204, endPoint x: 347, endPoint y: 214, distance: 12.7
click at [155, 379] on select "Select Property Type Appartment House Farm" at bounding box center [109, 385] width 92 height 12
select select "House"
click at [155, 379] on select "Select Property Type Appartment House Farm" at bounding box center [109, 385] width 92 height 12
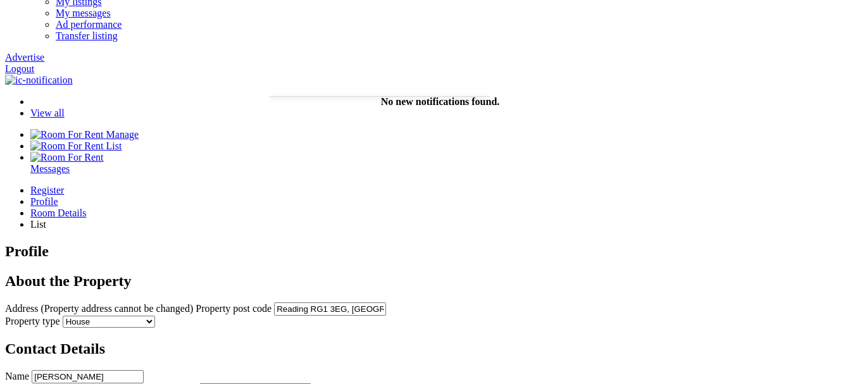
click at [144, 370] on input "[PERSON_NAME]" at bounding box center [88, 376] width 112 height 13
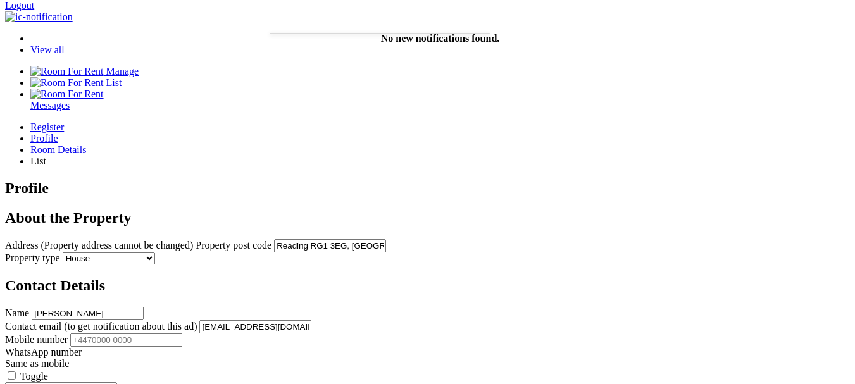
scroll to position [316, 0]
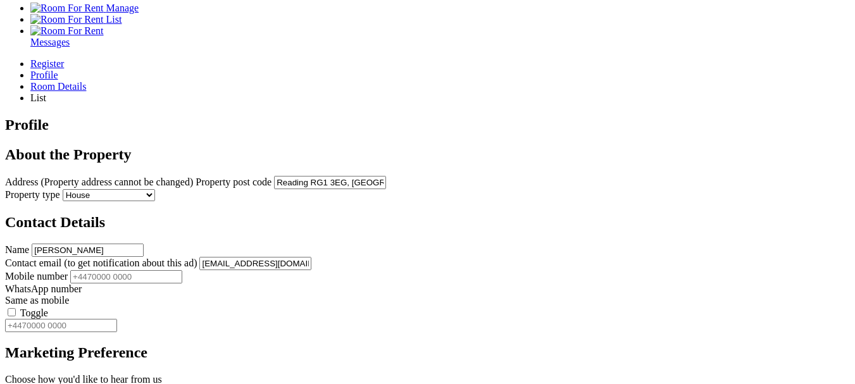
click at [182, 270] on input "Mobile number" at bounding box center [126, 276] width 112 height 13
type input "+44123456789"
click at [48, 307] on label "Toggle" at bounding box center [34, 312] width 28 height 11
click at [16, 308] on input "Toggle" at bounding box center [12, 312] width 8 height 8
type input "+44123456789"
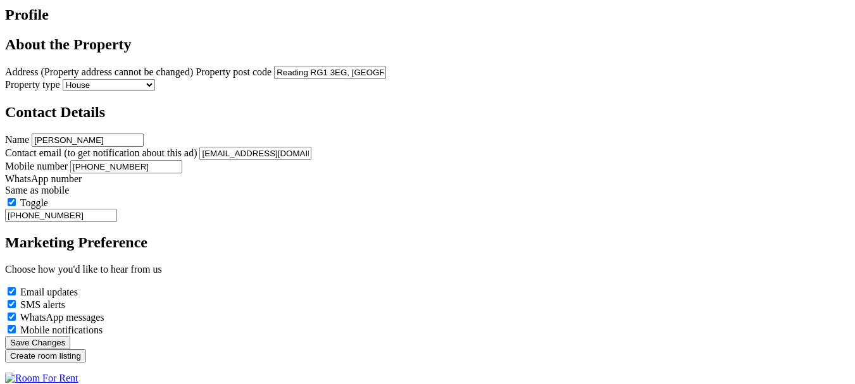
scroll to position [506, 0]
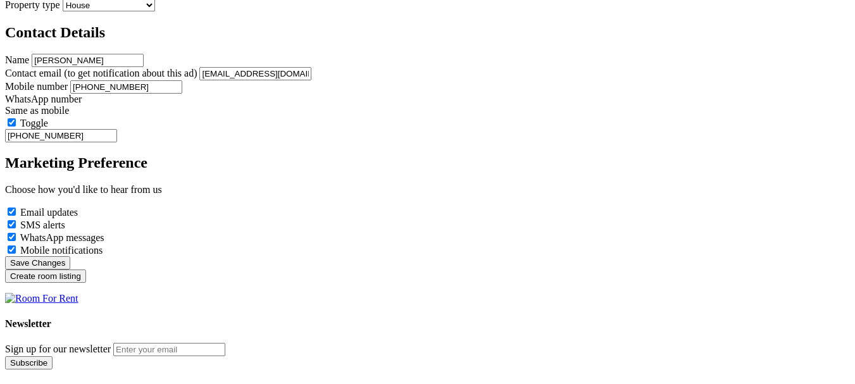
click at [86, 283] on input "Create room listing" at bounding box center [45, 275] width 81 height 13
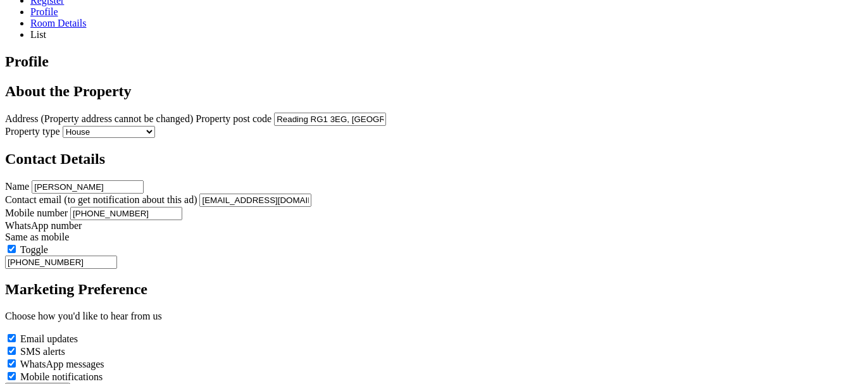
scroll to position [63, 0]
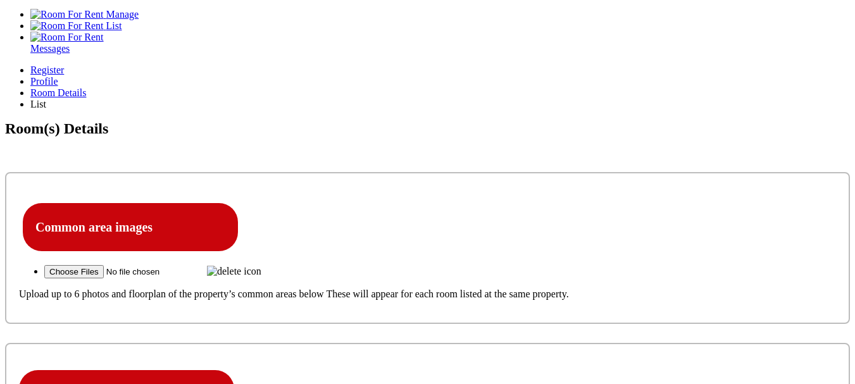
scroll to position [380, 0]
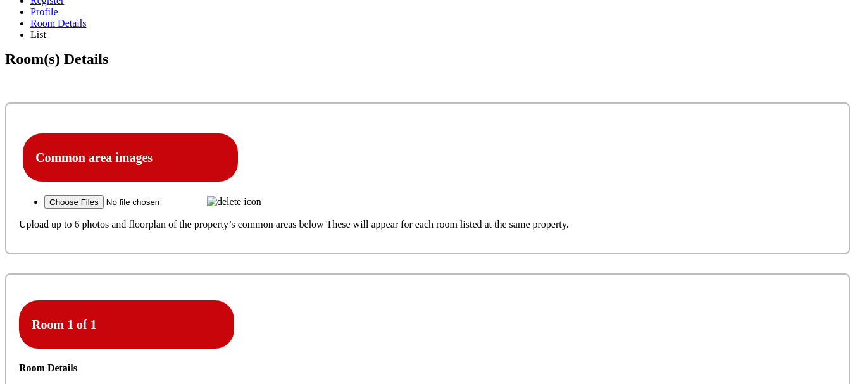
type input "C:\fakepath\prospera-logo-white.png"
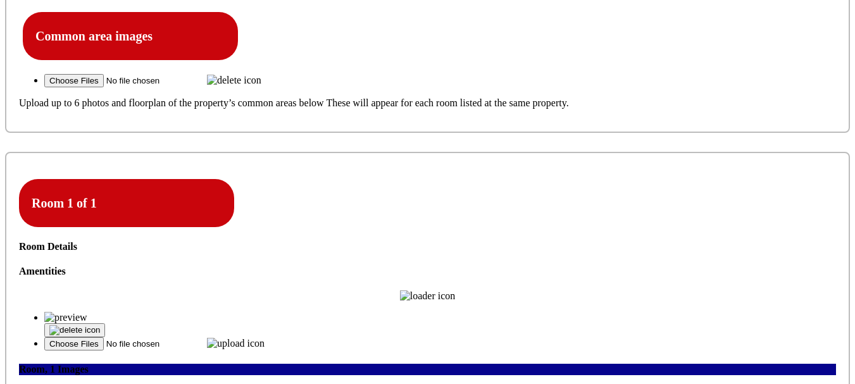
scroll to position [506, 0]
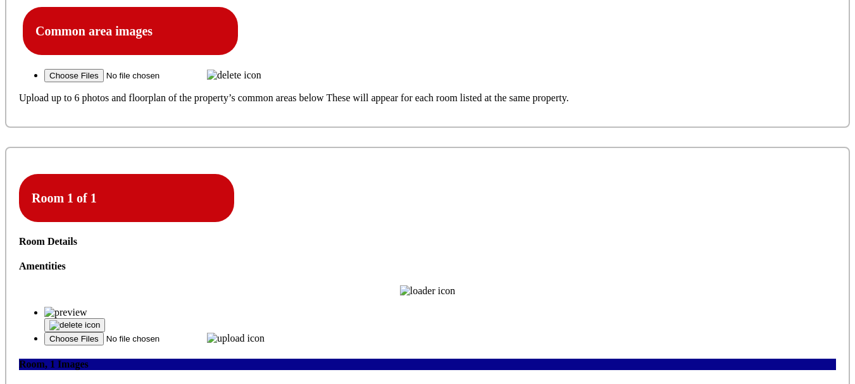
click at [19, 383] on icon at bounding box center [19, 384] width 0 height 0
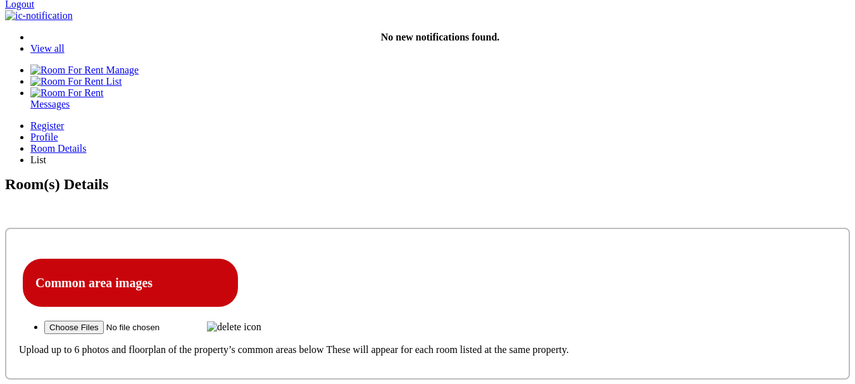
scroll to position [253, 0]
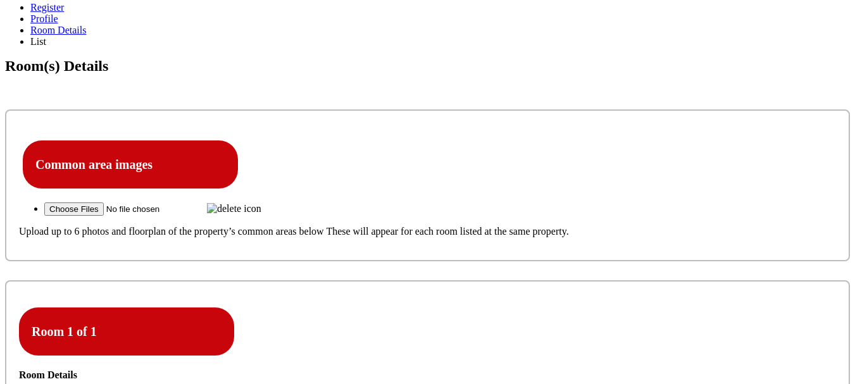
scroll to position [380, 0]
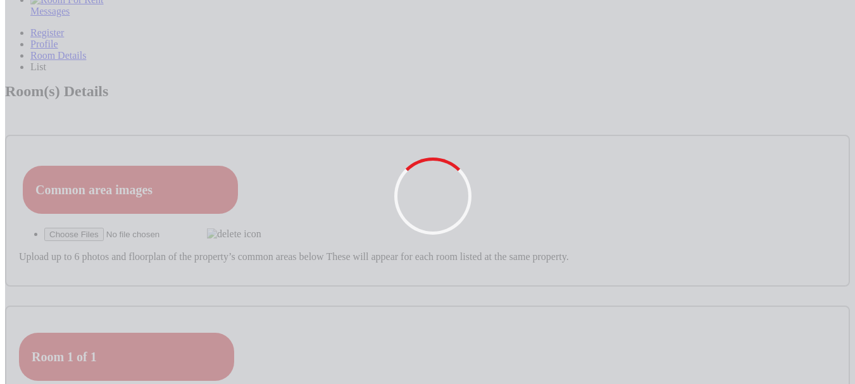
scroll to position [316, 0]
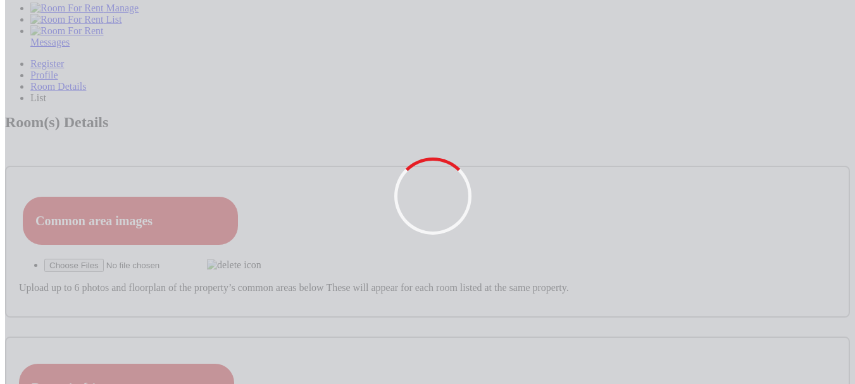
drag, startPoint x: 770, startPoint y: 108, endPoint x: 778, endPoint y: 119, distance: 14.0
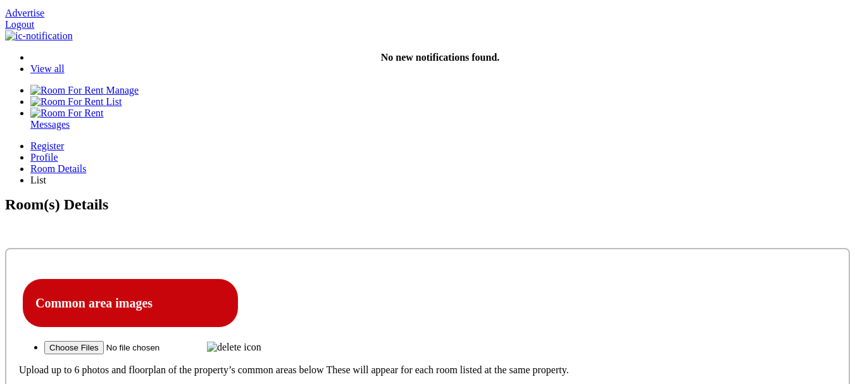
scroll to position [190, 0]
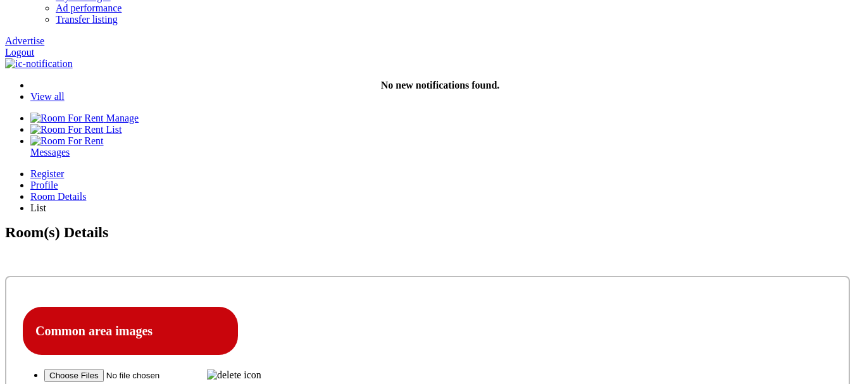
scroll to position [127, 0]
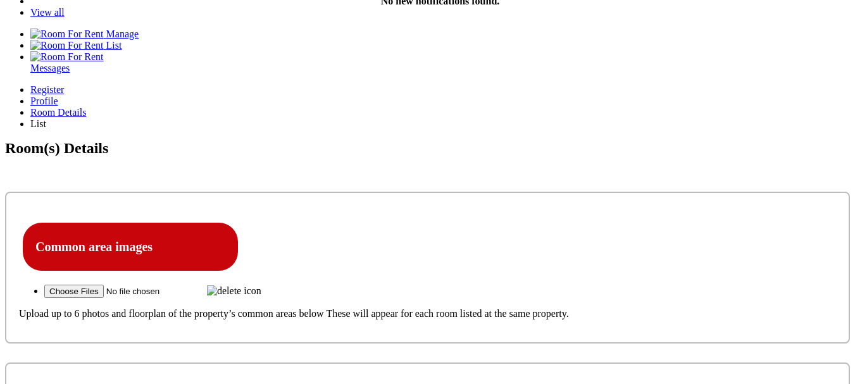
scroll to position [253, 0]
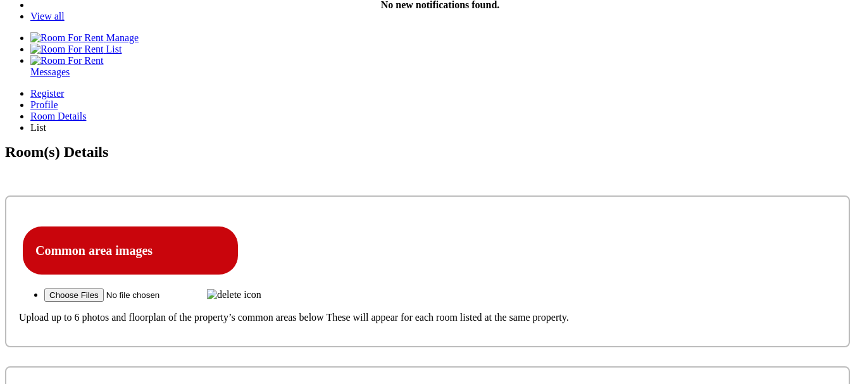
scroll to position [253, 0]
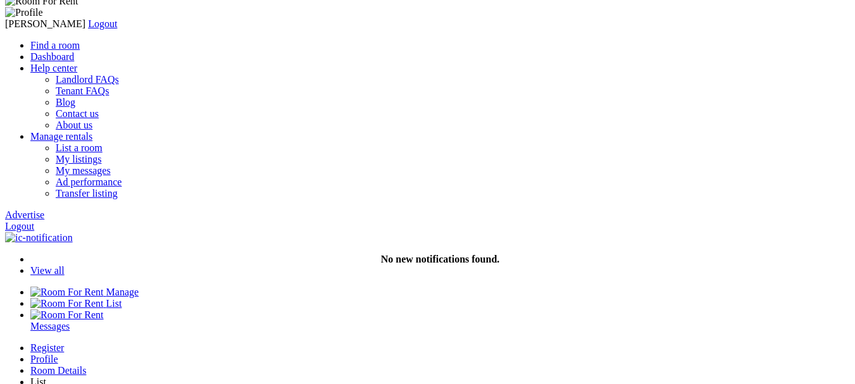
scroll to position [0, 0]
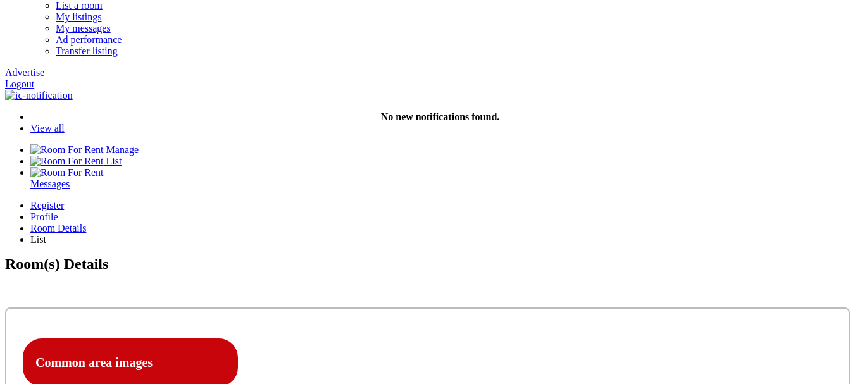
scroll to position [190, 0]
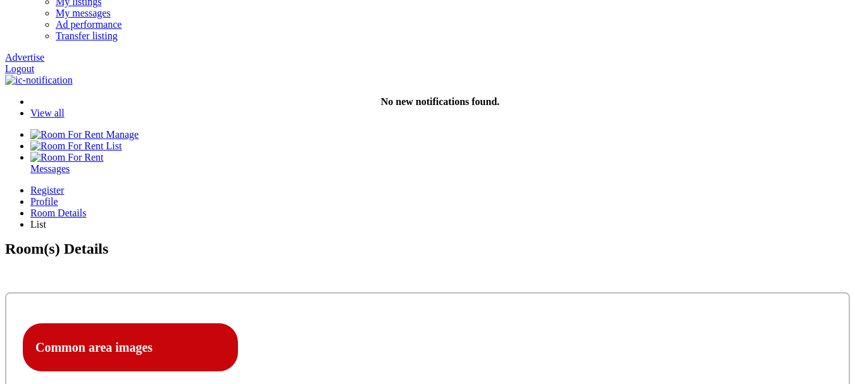
scroll to position [127, 0]
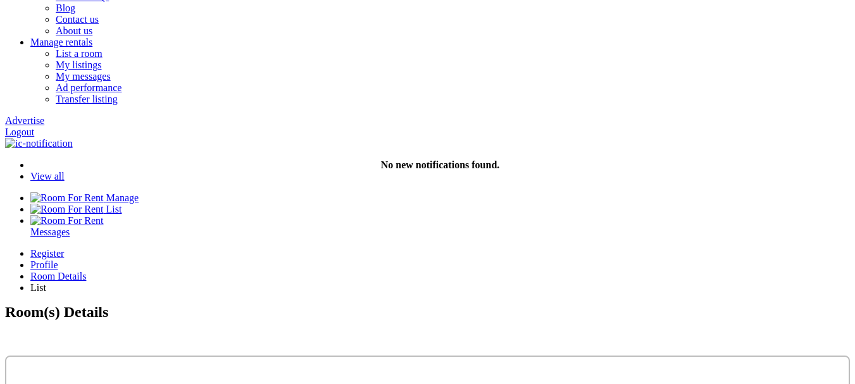
type input "C:\fakepath\prospera-gif.gif"
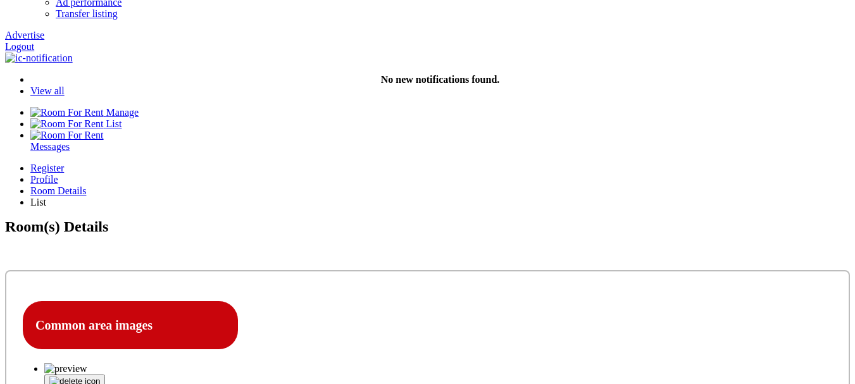
scroll to position [190, 0]
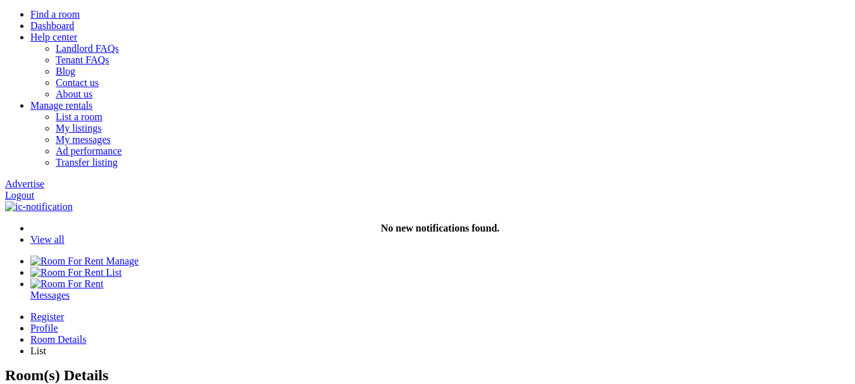
scroll to position [0, 0]
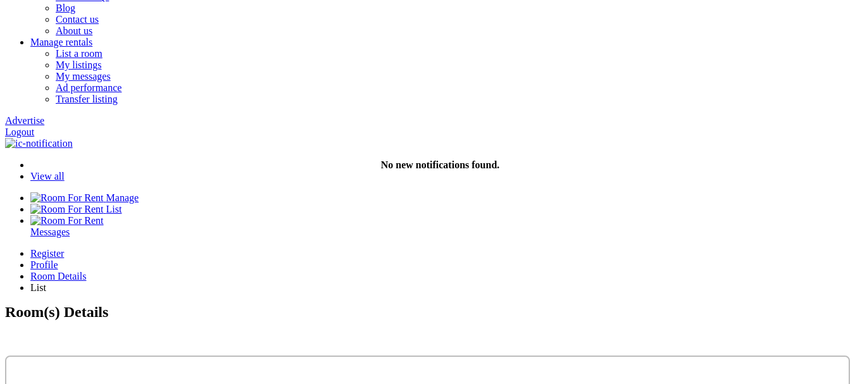
scroll to position [273, 0]
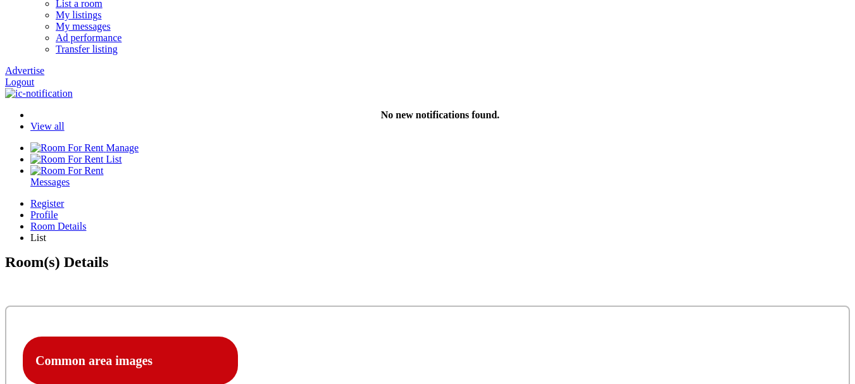
scroll to position [311, 0]
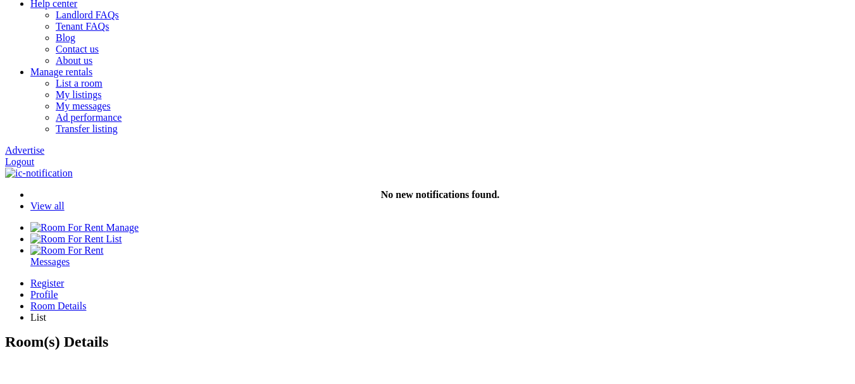
scroll to position [127, 0]
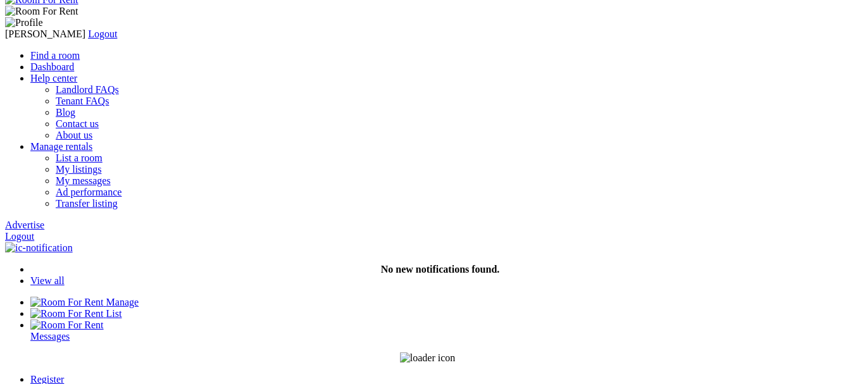
scroll to position [0, 0]
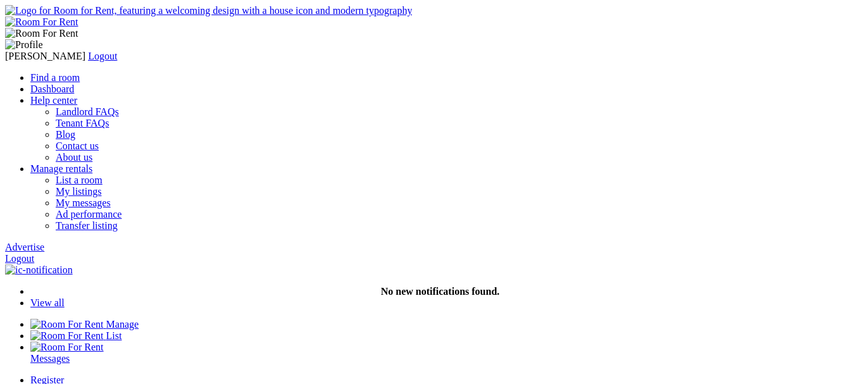
type input "C:\fakepath\image-20250819-054302.png"
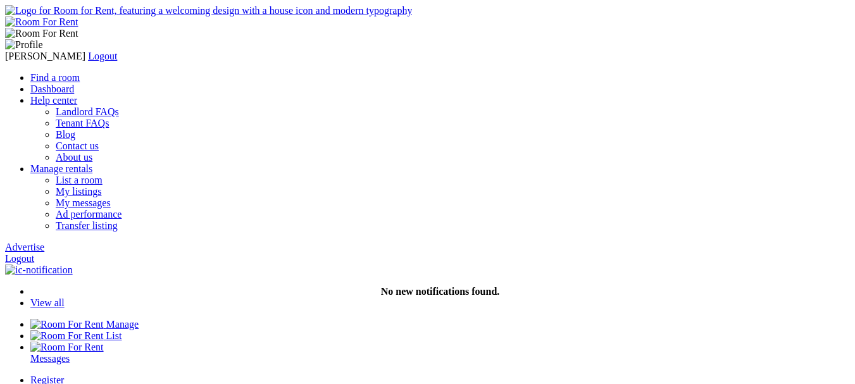
drag, startPoint x: 477, startPoint y: 238, endPoint x: 440, endPoint y: 246, distance: 37.5
drag, startPoint x: 444, startPoint y: 244, endPoint x: 397, endPoint y: 250, distance: 47.8
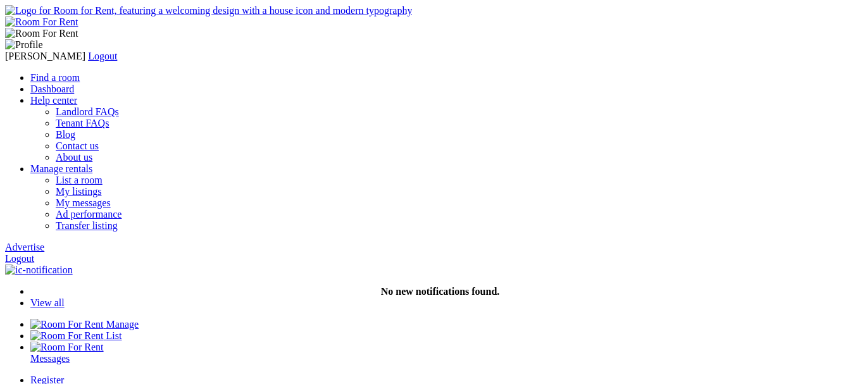
type input "C:\fakepath\image-20250915-090723.png"
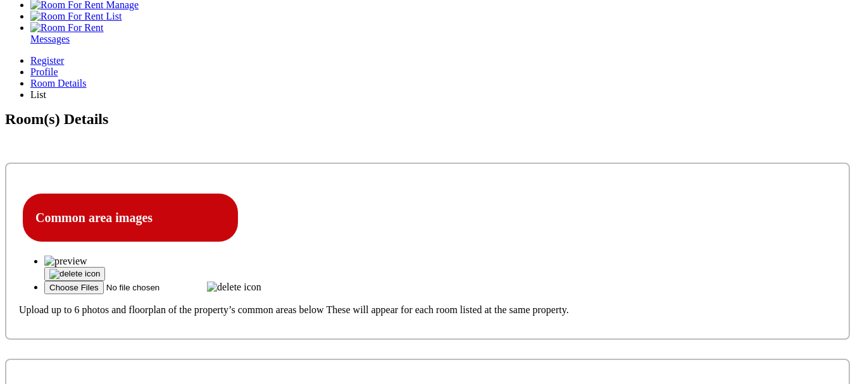
scroll to position [316, 0]
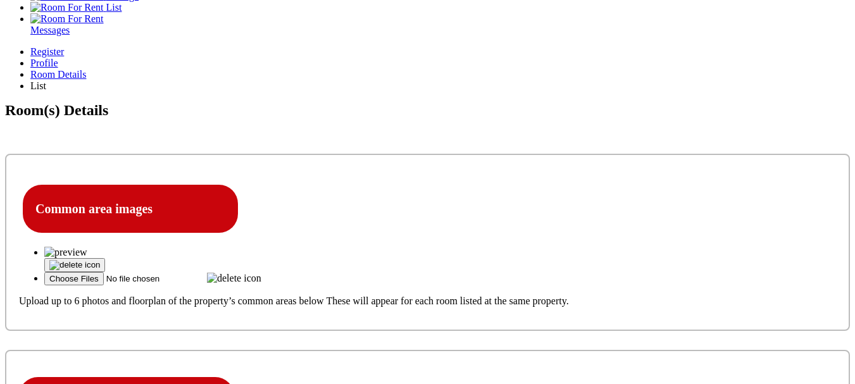
scroll to position [380, 0]
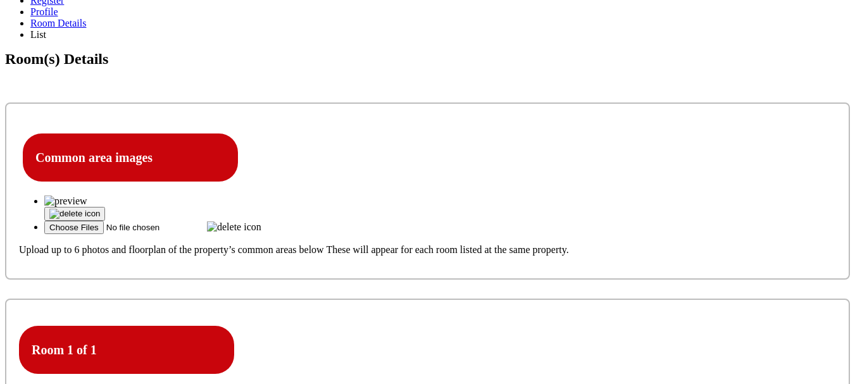
type input "Room 1"
type textarea "lorwm ipsum"
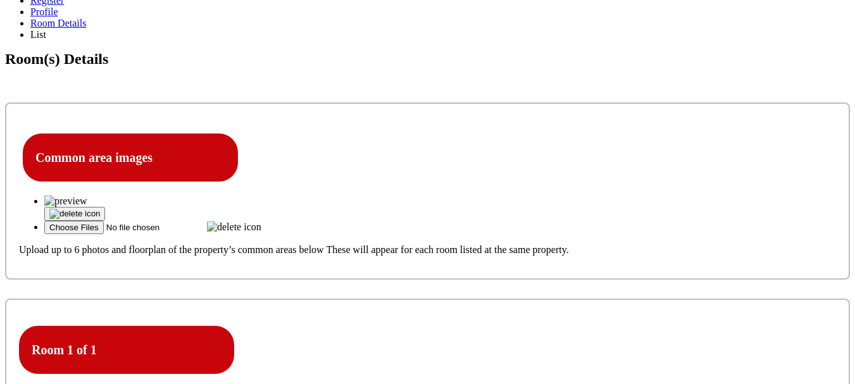
select select "Ensuite Double Bedroom"
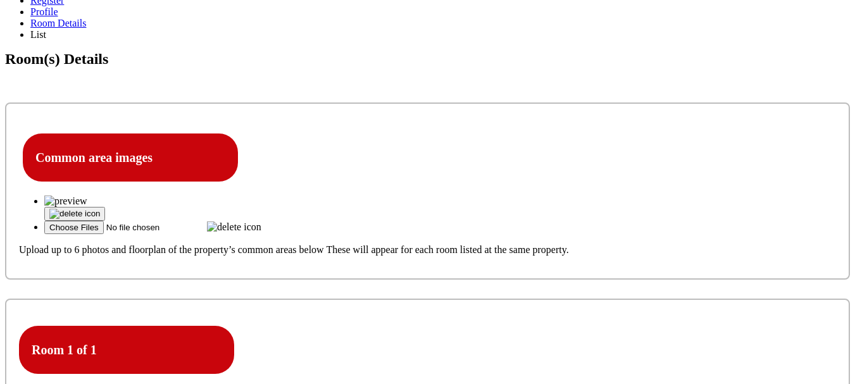
type input "10"
select select "Excluded"
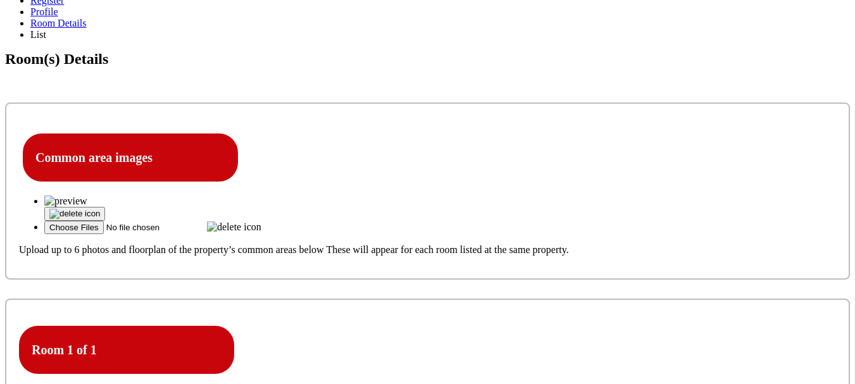
type input "10"
select select "Yes"
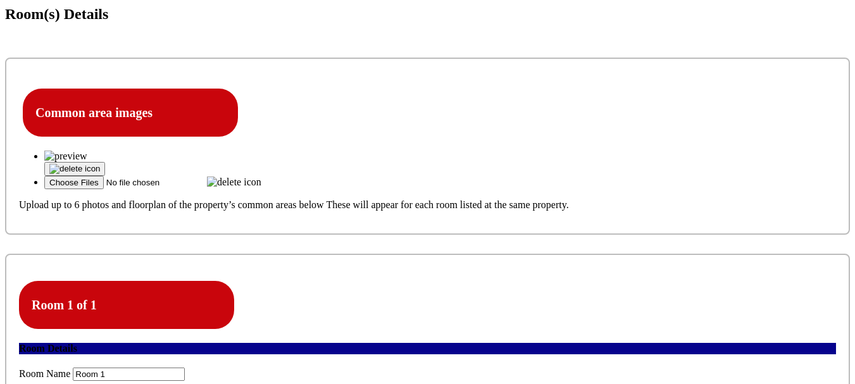
scroll to position [443, 0]
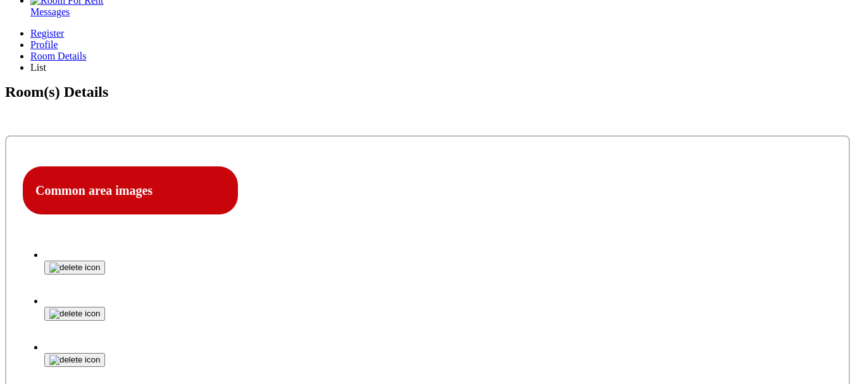
scroll to position [316, 0]
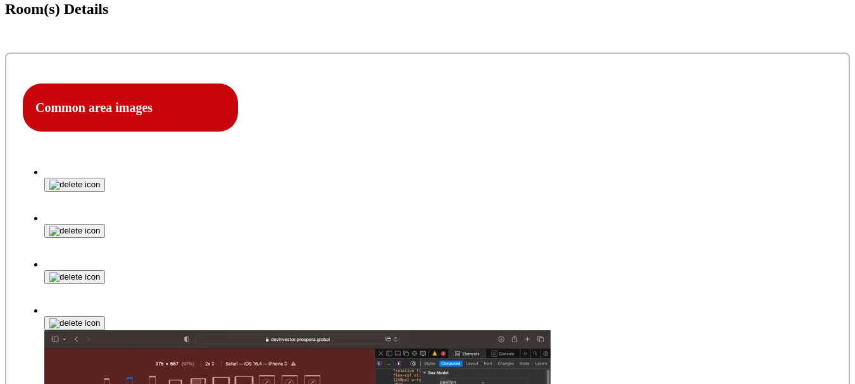
scroll to position [443, 0]
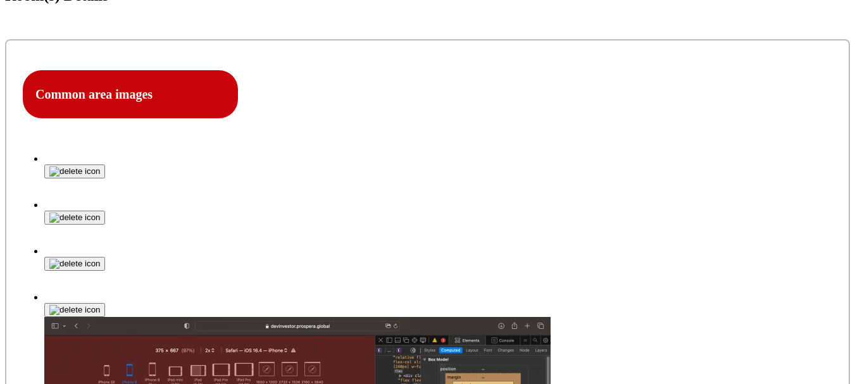
select select "Yes"
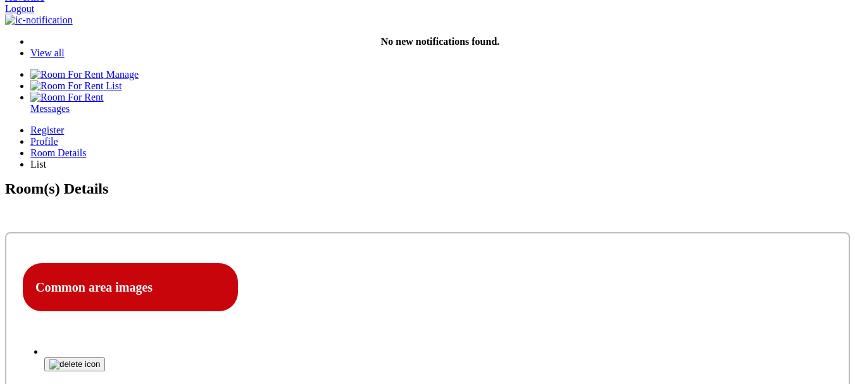
scroll to position [253, 0]
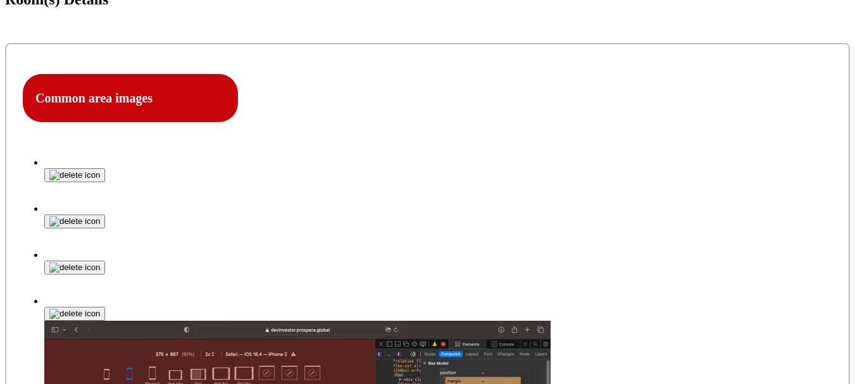
scroll to position [316, 0]
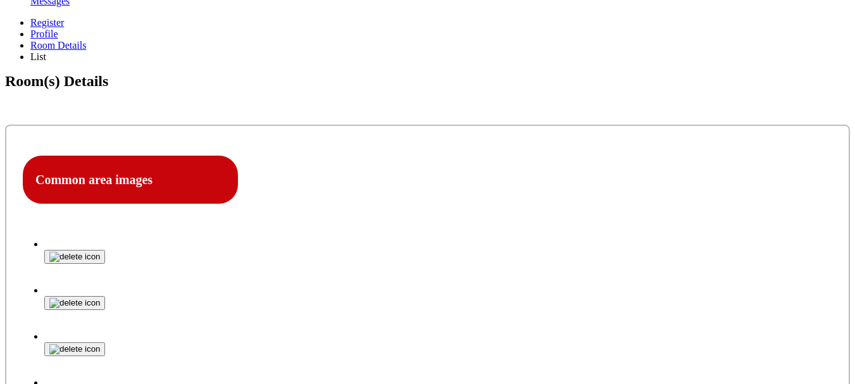
scroll to position [380, 0]
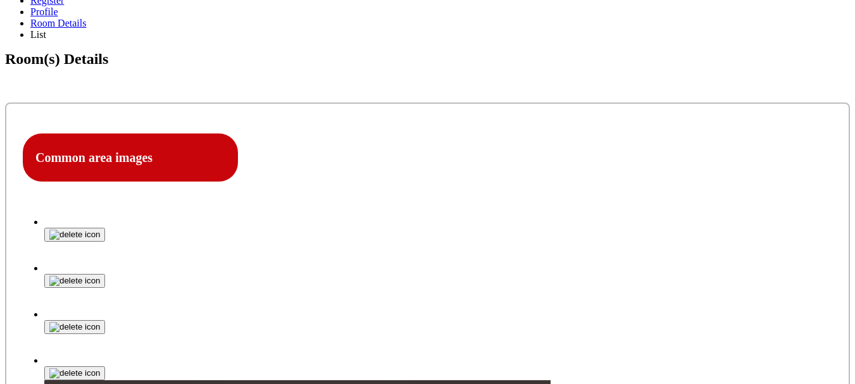
drag, startPoint x: 172, startPoint y: 269, endPoint x: 168, endPoint y: 280, distance: 11.4
select select "Yes"
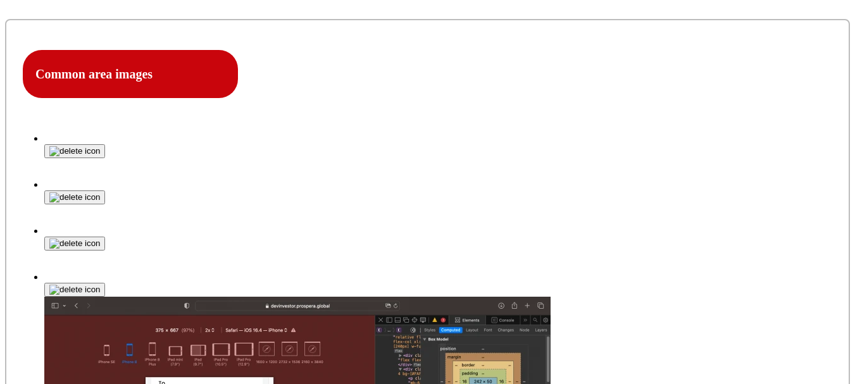
scroll to position [443, 0]
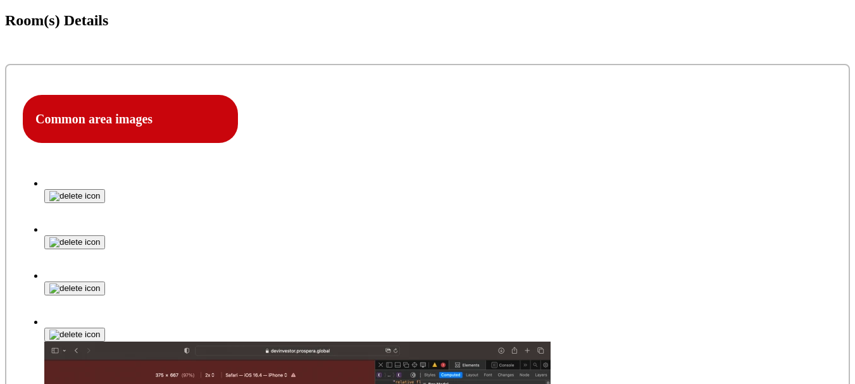
scroll to position [443, 0]
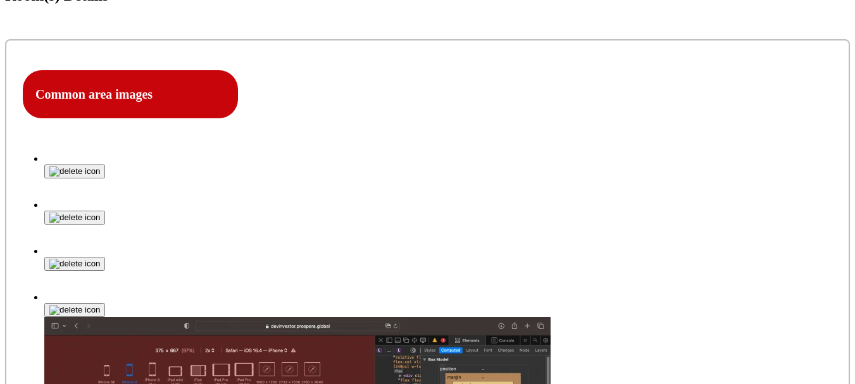
select select "Yes"
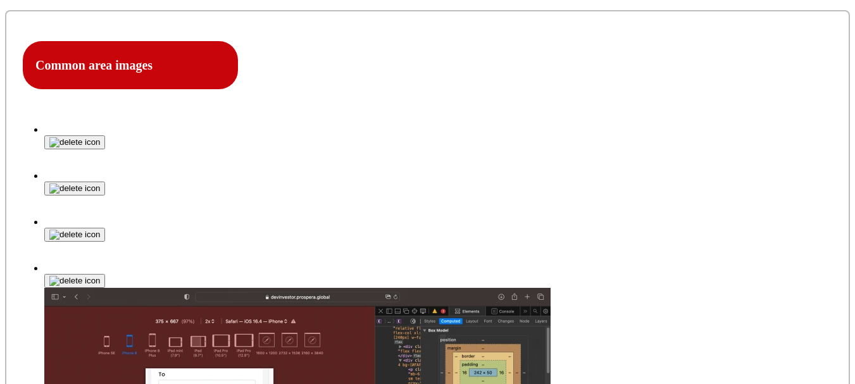
scroll to position [506, 0]
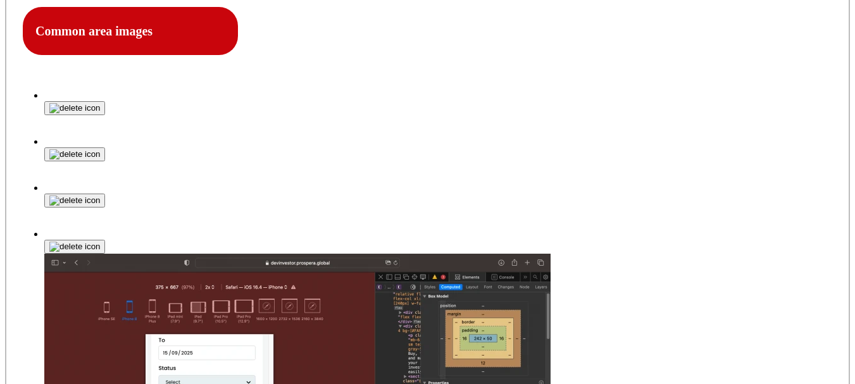
select select "Yes"
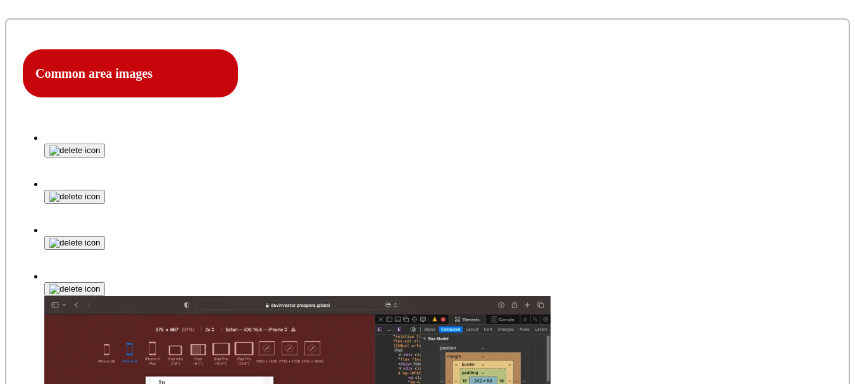
scroll to position [443, 0]
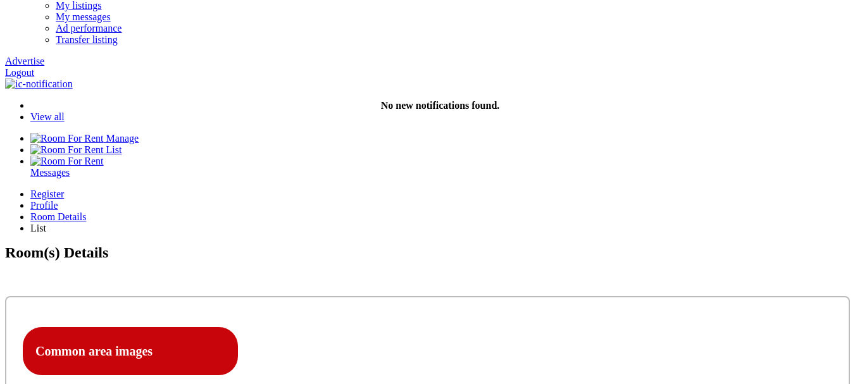
scroll to position [0, 0]
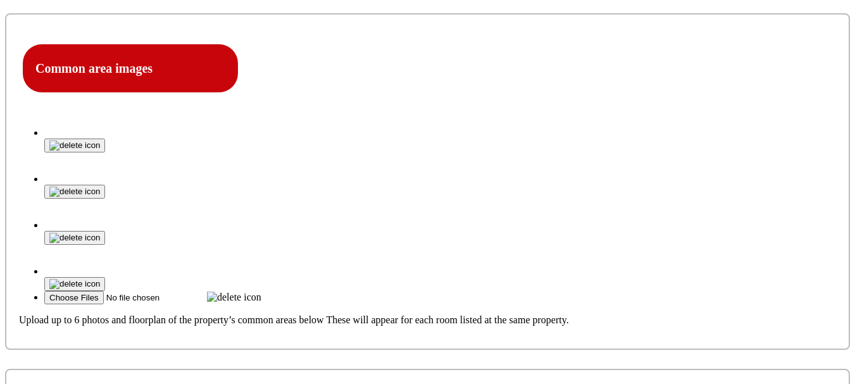
scroll to position [506, 0]
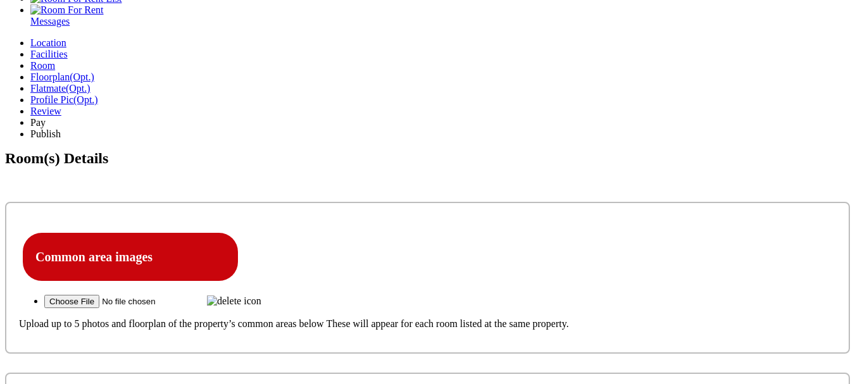
scroll to position [316, 0]
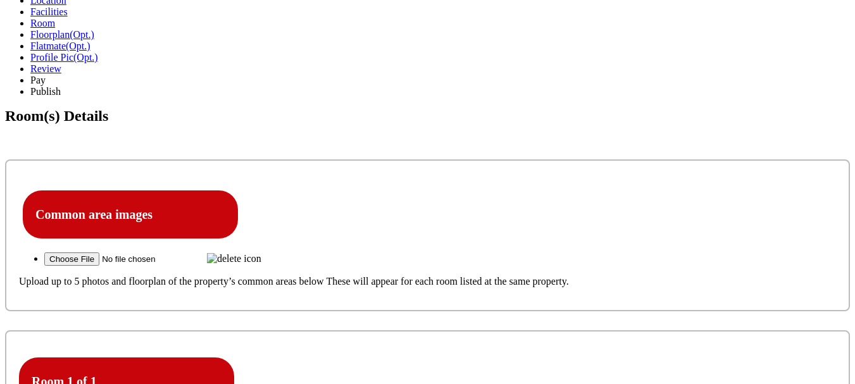
scroll to position [443, 0]
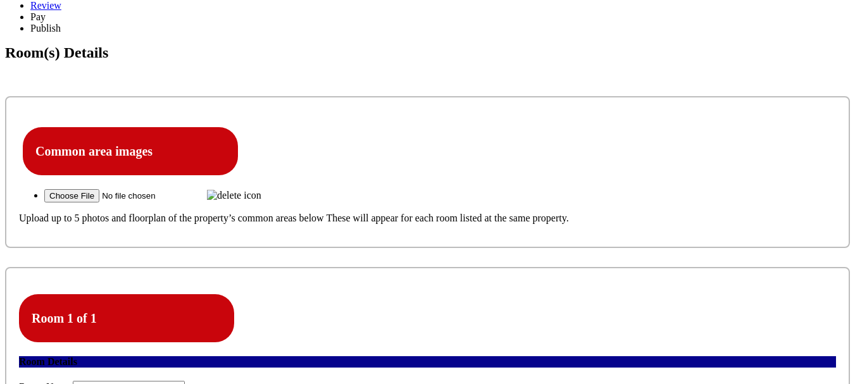
select select "Yes"
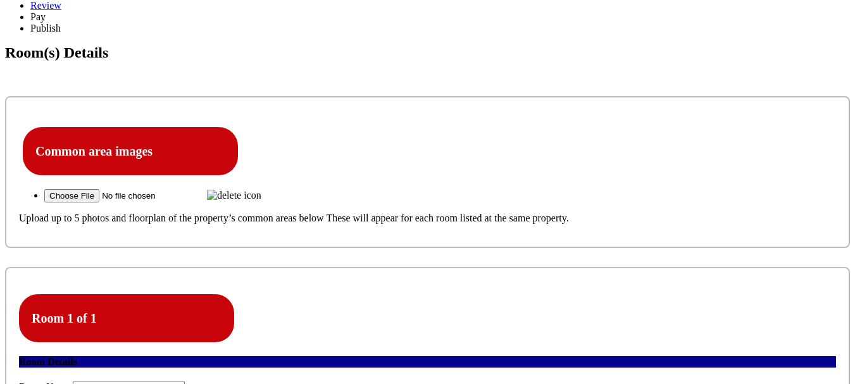
drag, startPoint x: 319, startPoint y: 235, endPoint x: 331, endPoint y: 231, distance: 12.6
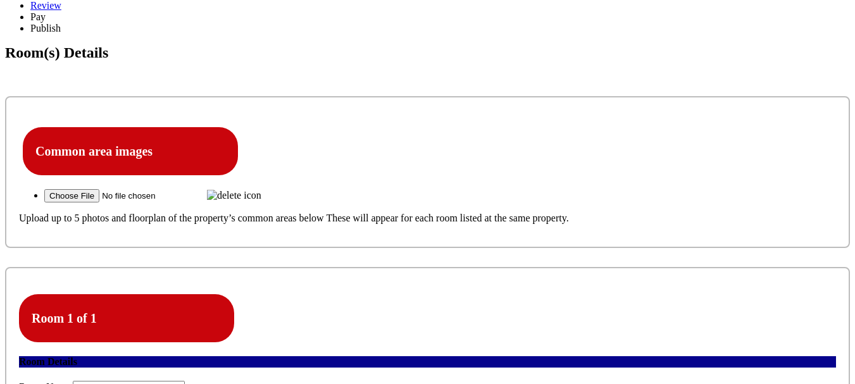
drag, startPoint x: 485, startPoint y: 245, endPoint x: 219, endPoint y: 214, distance: 266.9
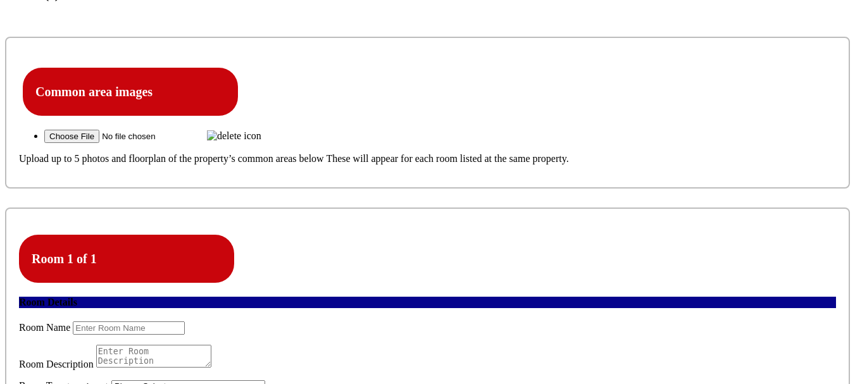
scroll to position [506, 0]
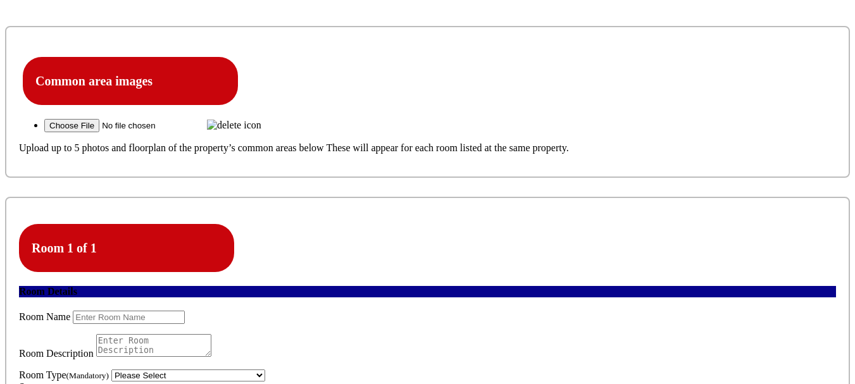
scroll to position [506, 0]
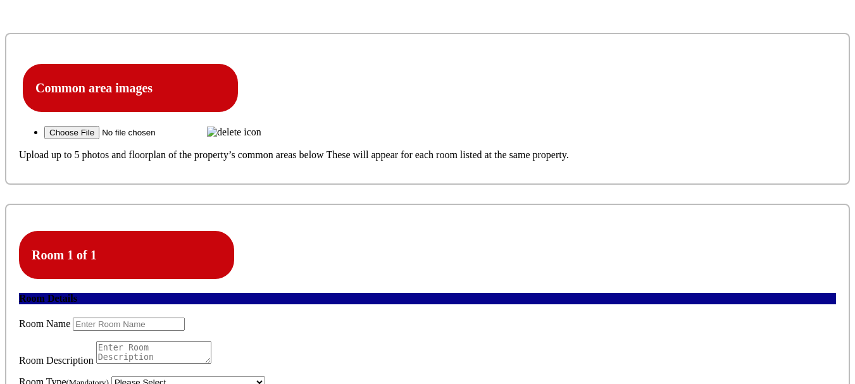
drag, startPoint x: 324, startPoint y: 140, endPoint x: 331, endPoint y: 187, distance: 47.3
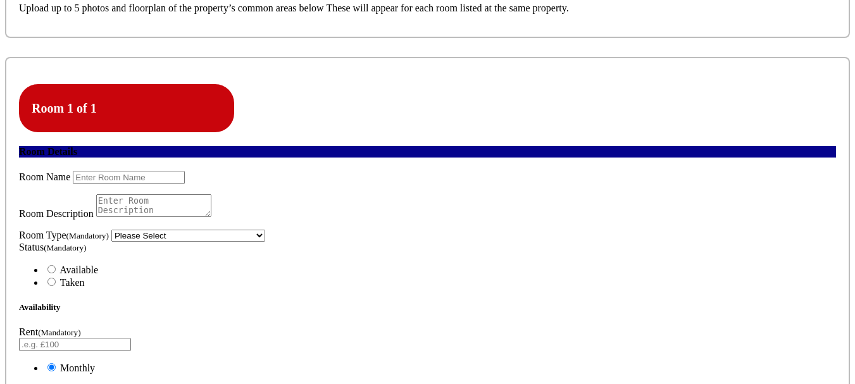
scroll to position [463, 0]
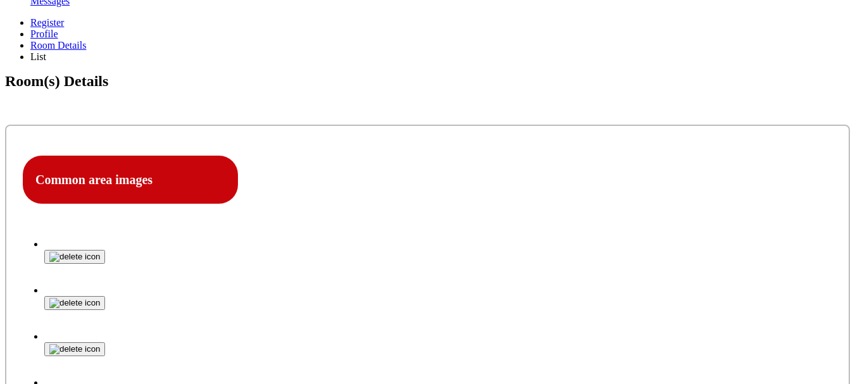
scroll to position [380, 0]
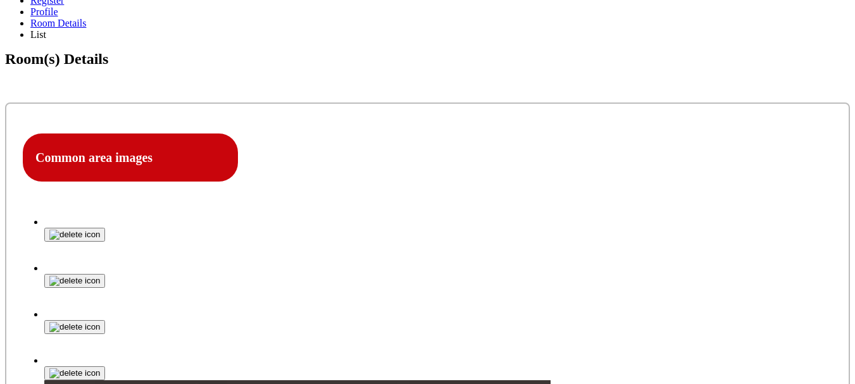
select select "Yes"
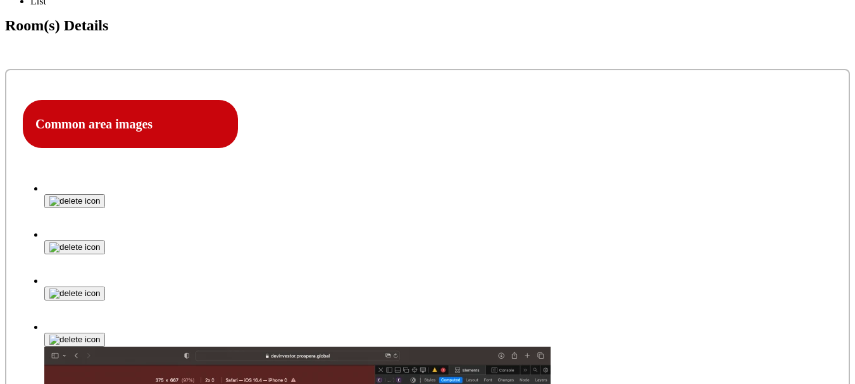
scroll to position [443, 0]
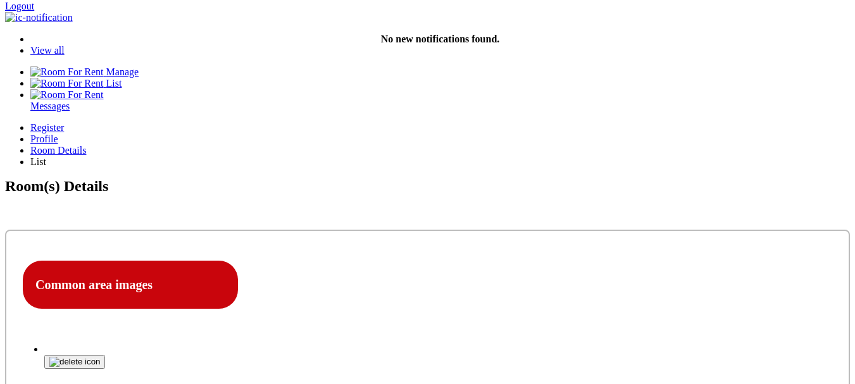
scroll to position [253, 0]
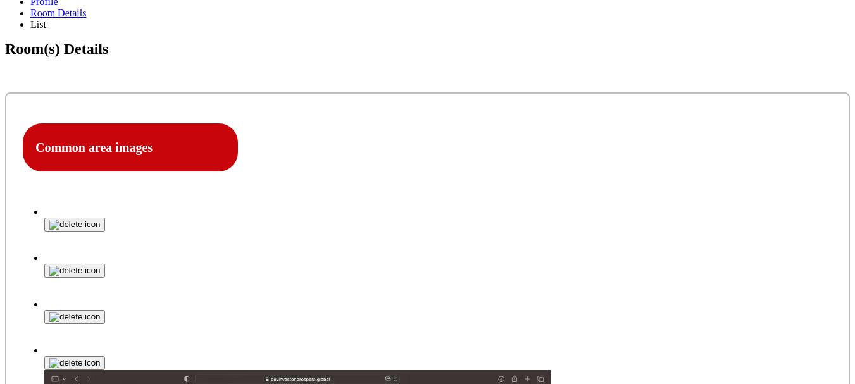
scroll to position [380, 0]
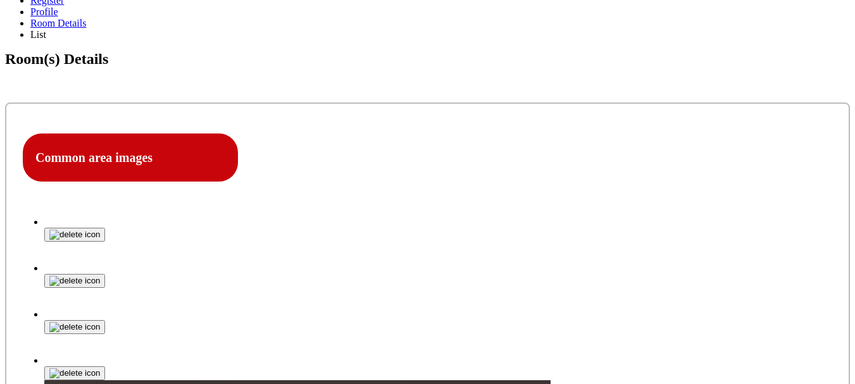
select select "Yes"
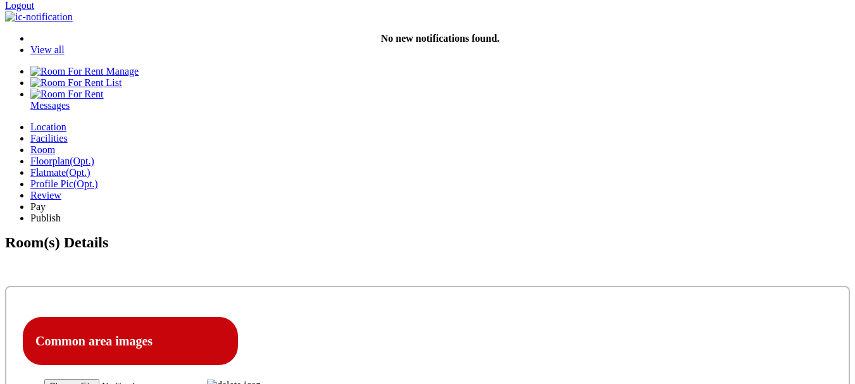
scroll to position [316, 0]
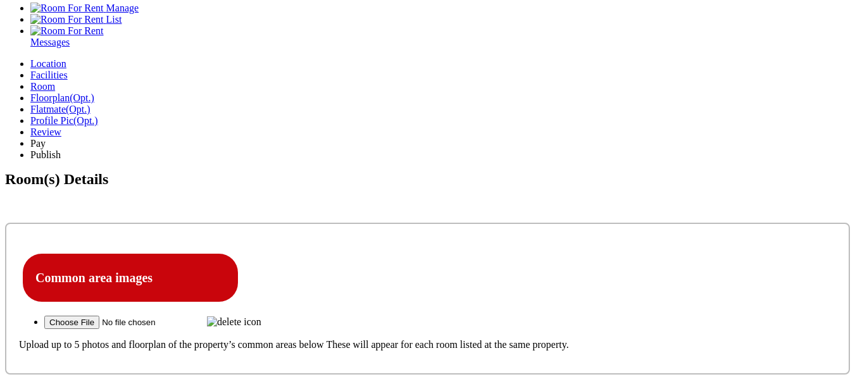
drag, startPoint x: 335, startPoint y: 311, endPoint x: 315, endPoint y: 311, distance: 20.2
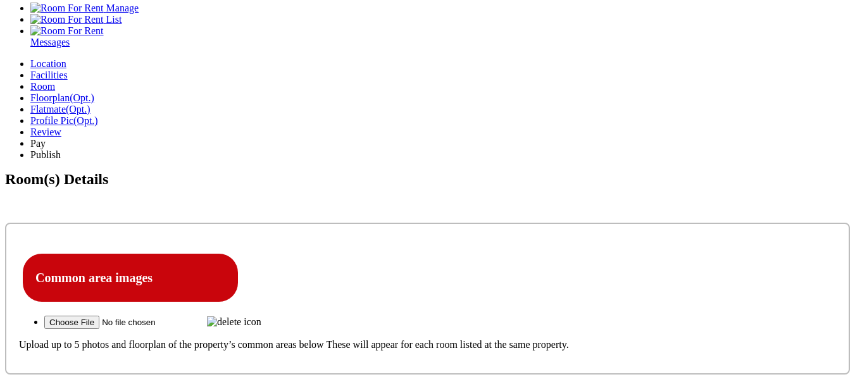
copy label "Security Deposit"
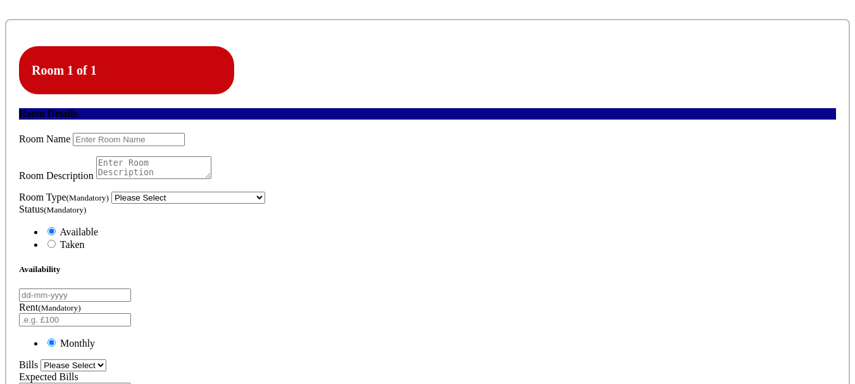
scroll to position [696, 0]
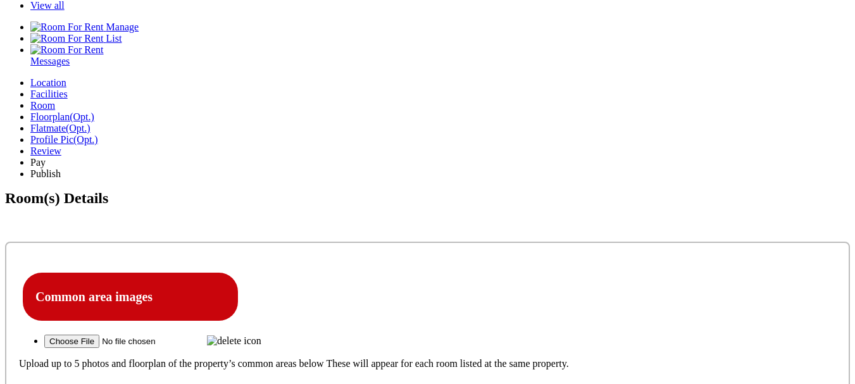
scroll to position [316, 0]
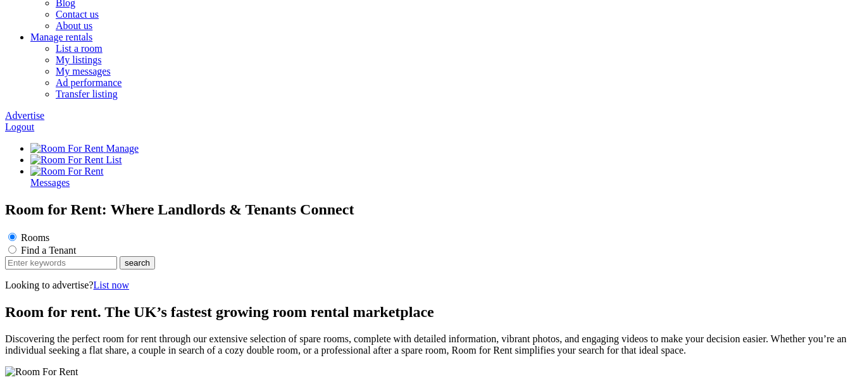
scroll to position [506, 0]
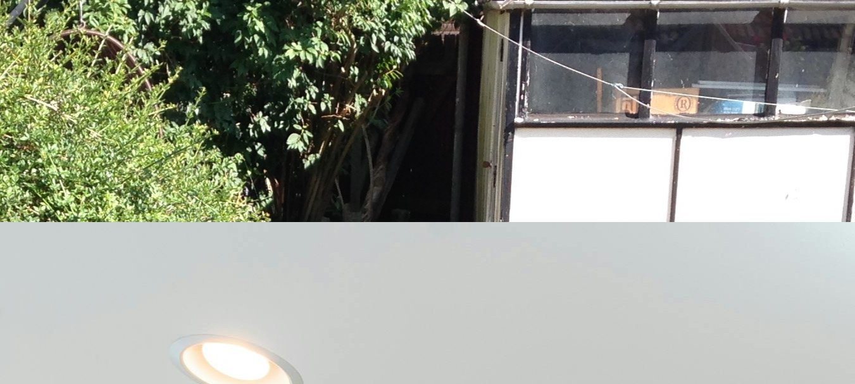
scroll to position [1518, 0]
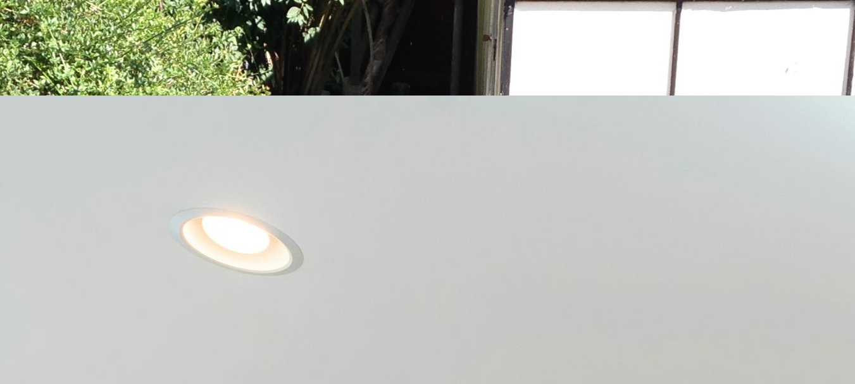
click at [32, 192] on button "Help" at bounding box center [18, 185] width 27 height 13
click at [52, 249] on button "Landlords" at bounding box center [28, 241] width 47 height 13
click at [45, 314] on button "Tenants" at bounding box center [25, 320] width 40 height 13
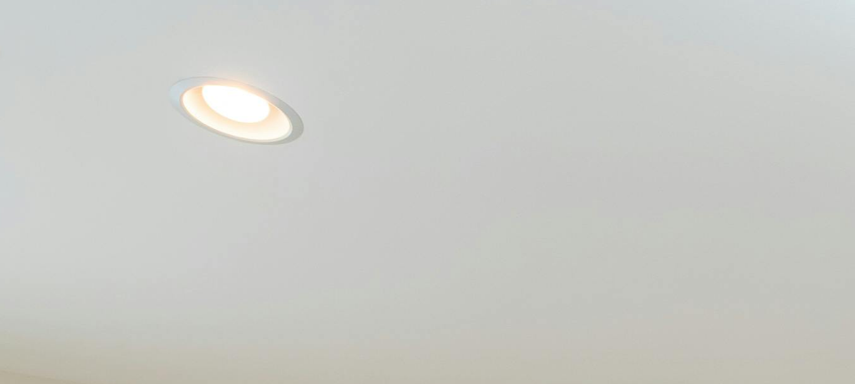
scroll to position [1708, 0]
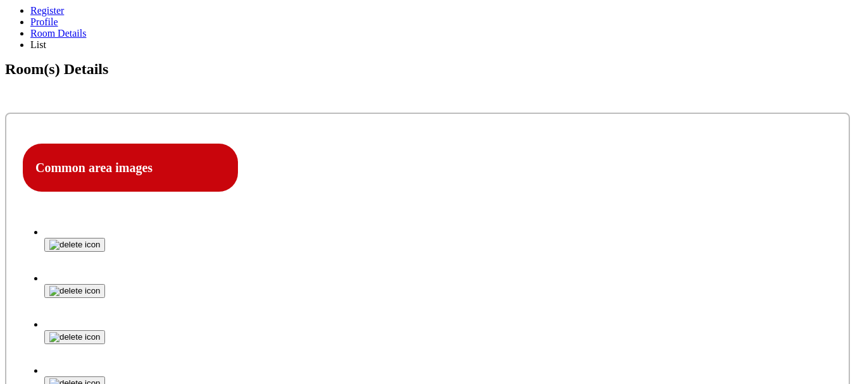
scroll to position [253, 0]
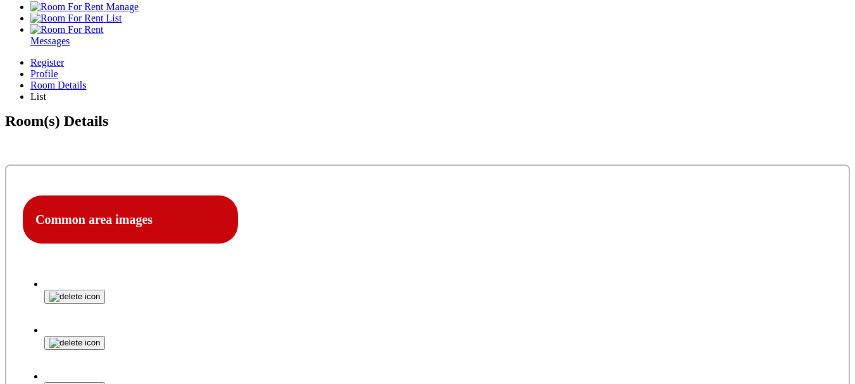
scroll to position [316, 0]
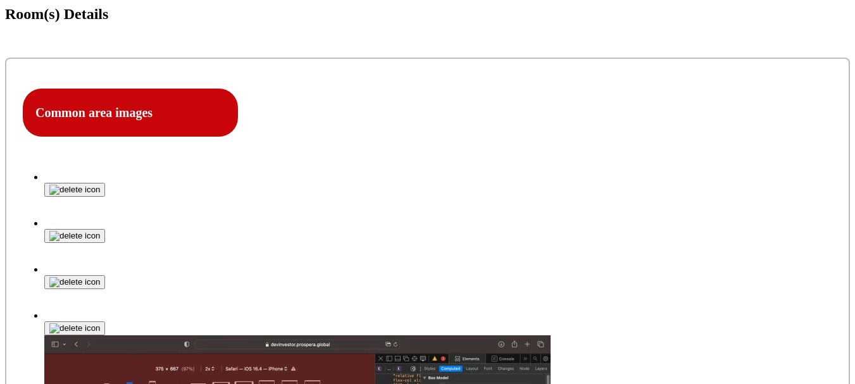
scroll to position [443, 0]
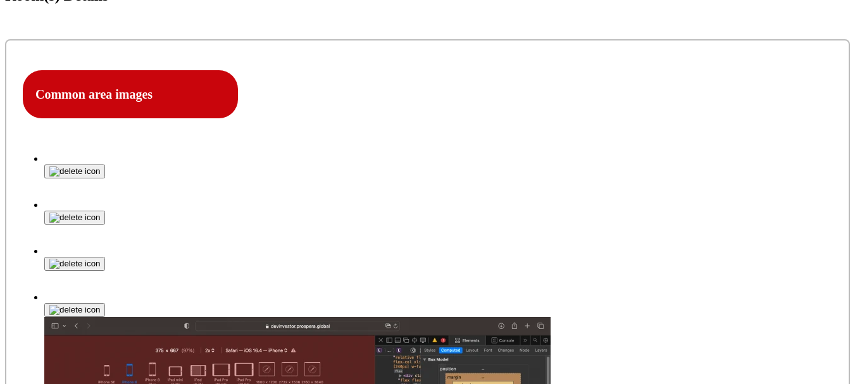
select select "Yes"
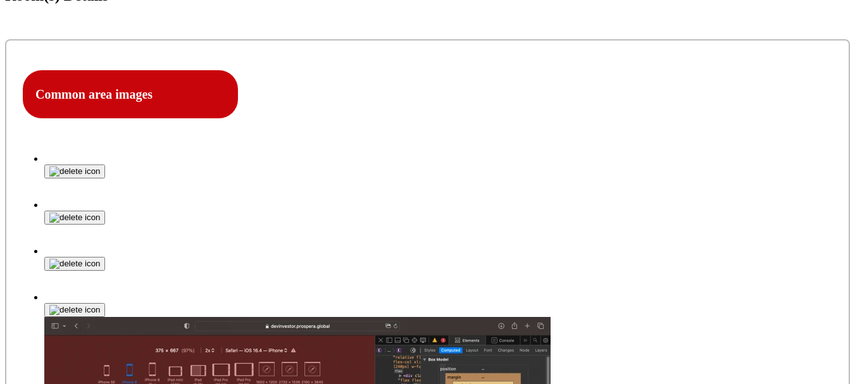
select select "Yes"
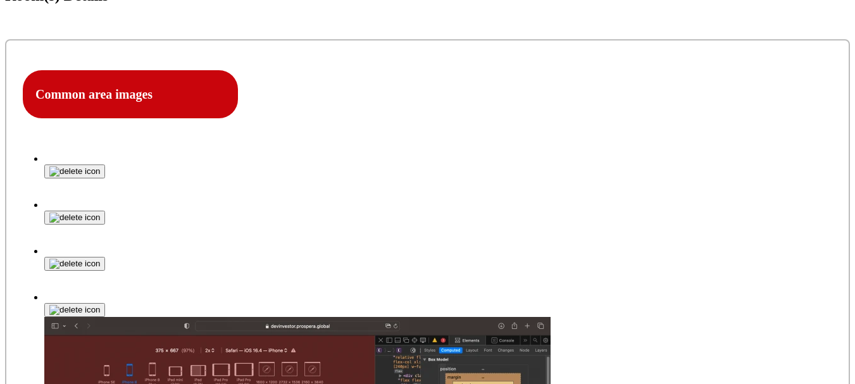
drag, startPoint x: 378, startPoint y: 190, endPoint x: 315, endPoint y: 191, distance: 62.6
copy div "Security Deposit"
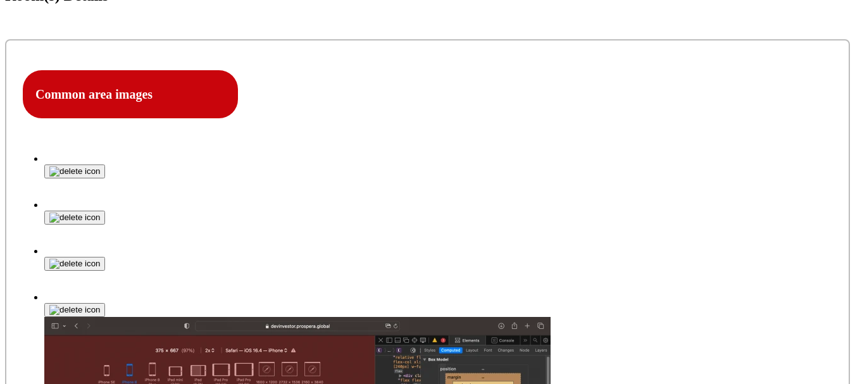
scroll to position [443, 0]
select select "Yes"
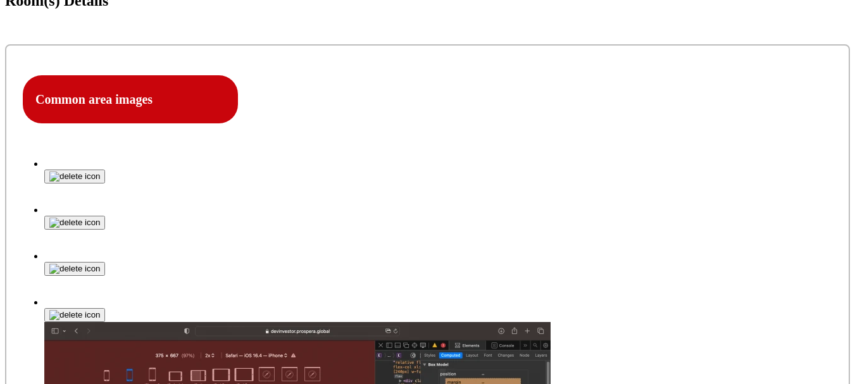
scroll to position [443, 0]
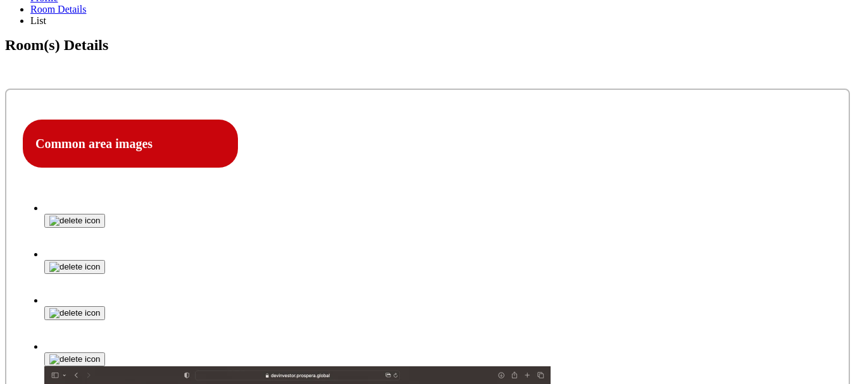
scroll to position [316, 0]
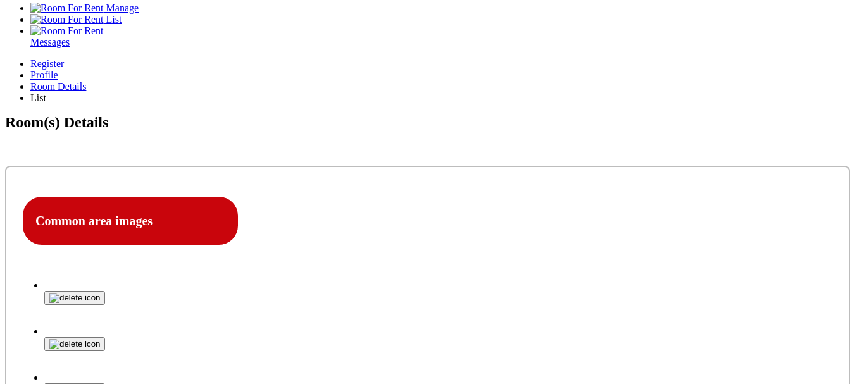
drag, startPoint x: 770, startPoint y: 105, endPoint x: 429, endPoint y: 202, distance: 354.6
click at [0, 0] on icon at bounding box center [0, 0] width 0 height 0
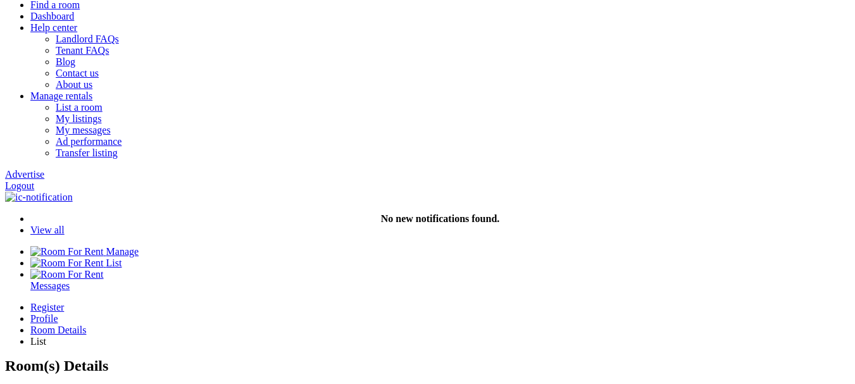
scroll to position [63, 0]
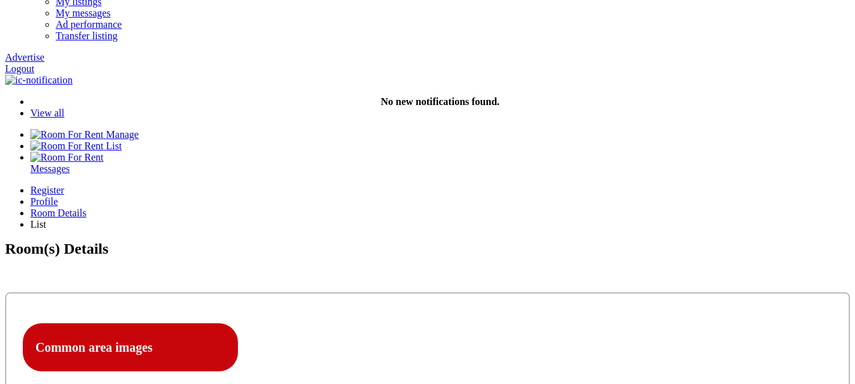
type input "C:\fakepath\Spinner@1x-1.0s-200px-200px (2).gif"
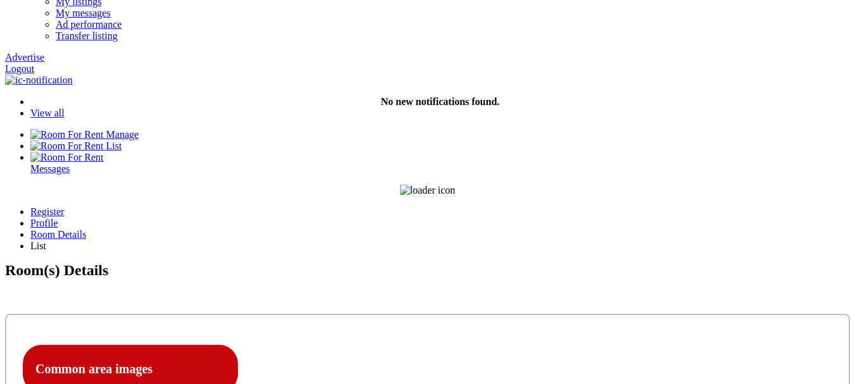
scroll to position [0, 0]
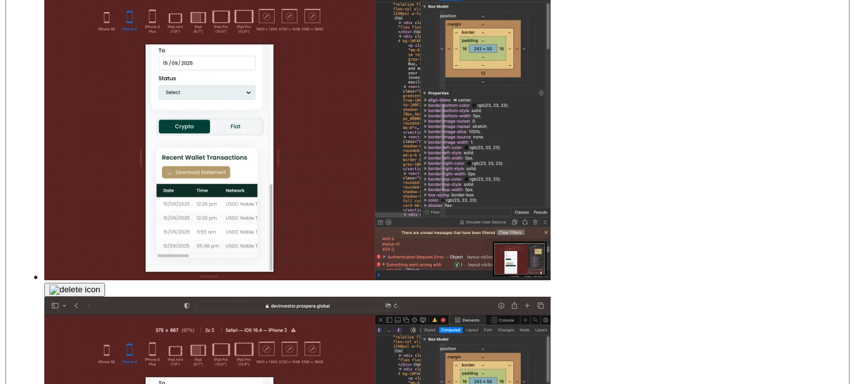
scroll to position [633, 0]
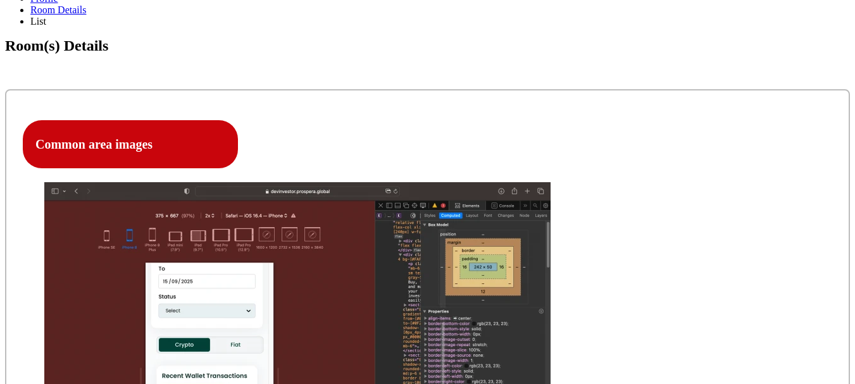
scroll to position [583, 0]
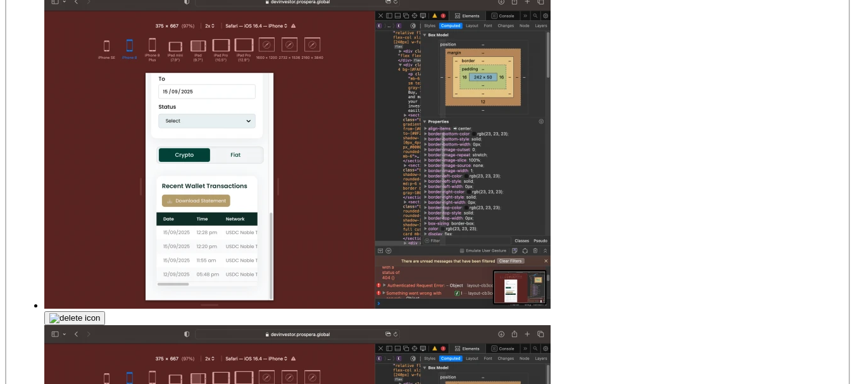
drag, startPoint x: 719, startPoint y: 271, endPoint x: 641, endPoint y: 286, distance: 79.9
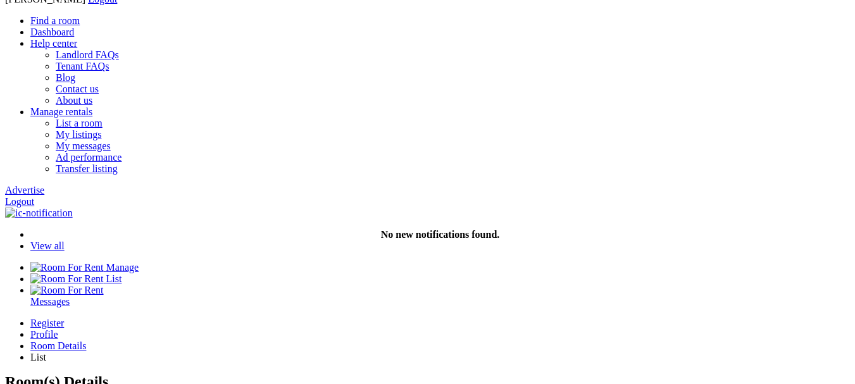
scroll to position [0, 0]
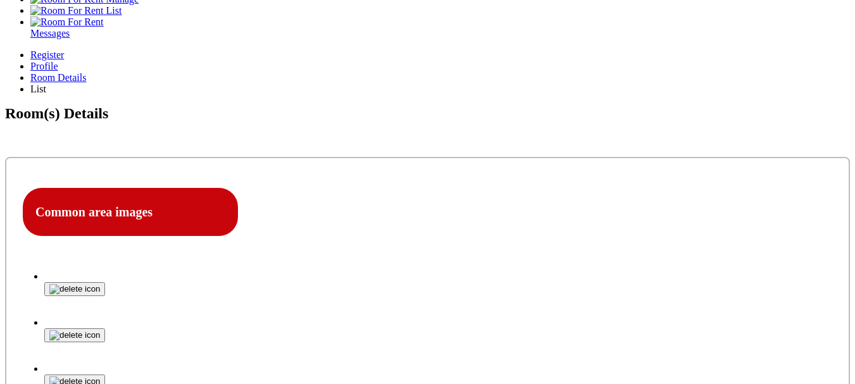
scroll to position [253, 0]
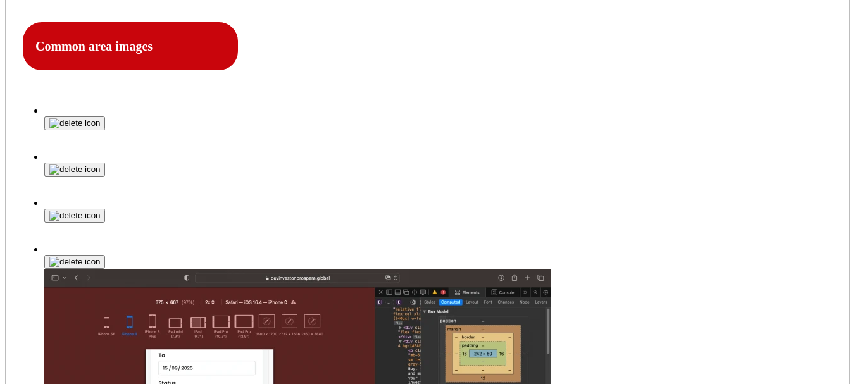
scroll to position [506, 0]
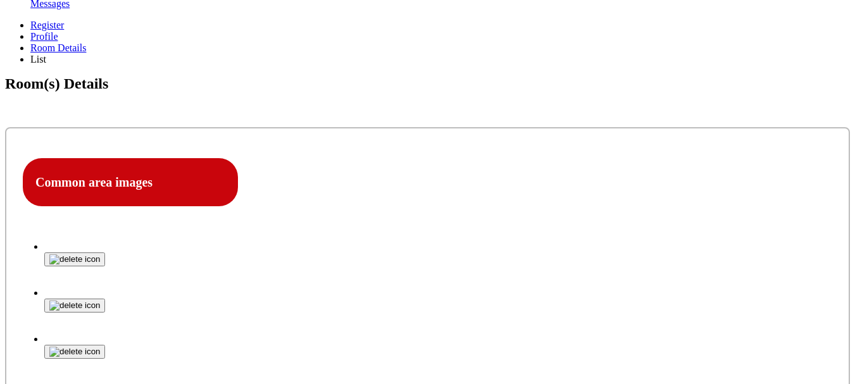
scroll to position [316, 0]
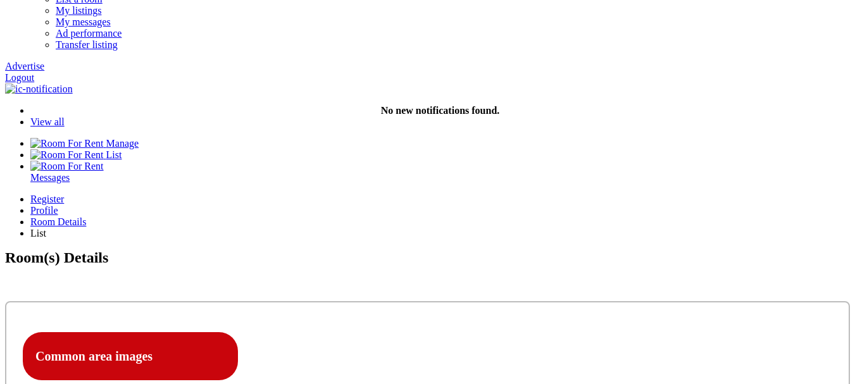
scroll to position [0, 0]
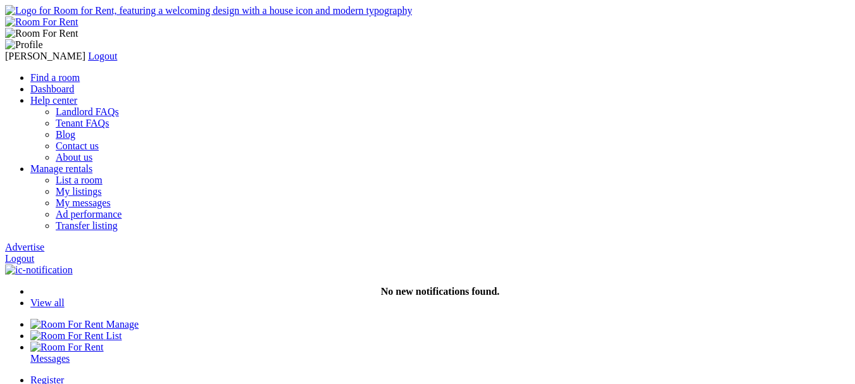
drag, startPoint x: 569, startPoint y: 242, endPoint x: 558, endPoint y: 244, distance: 11.5
drag, startPoint x: 500, startPoint y: 243, endPoint x: 507, endPoint y: 242, distance: 7.0
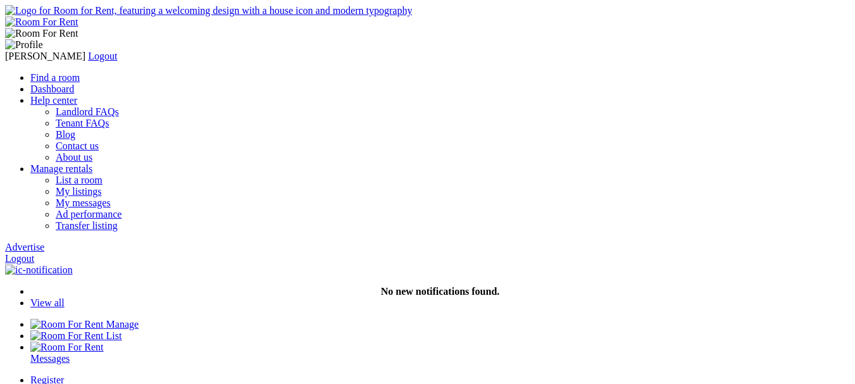
type input "C:\fakepath\localhost-8000-tenent-signup-08-26-2025_08_55_PM.png"
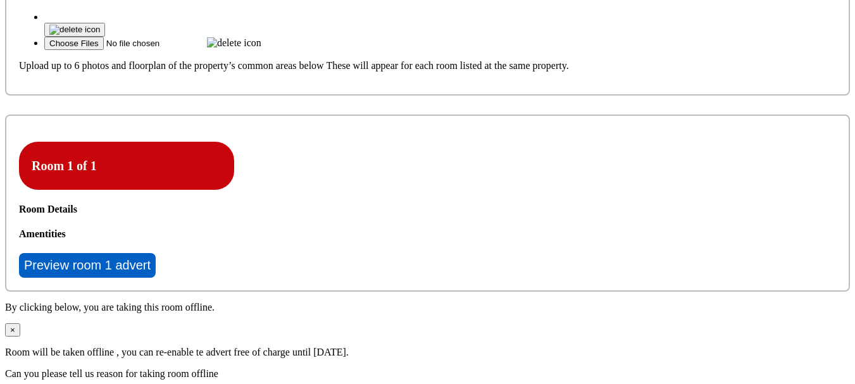
scroll to position [296, 0]
